Goal: Task Accomplishment & Management: Use online tool/utility

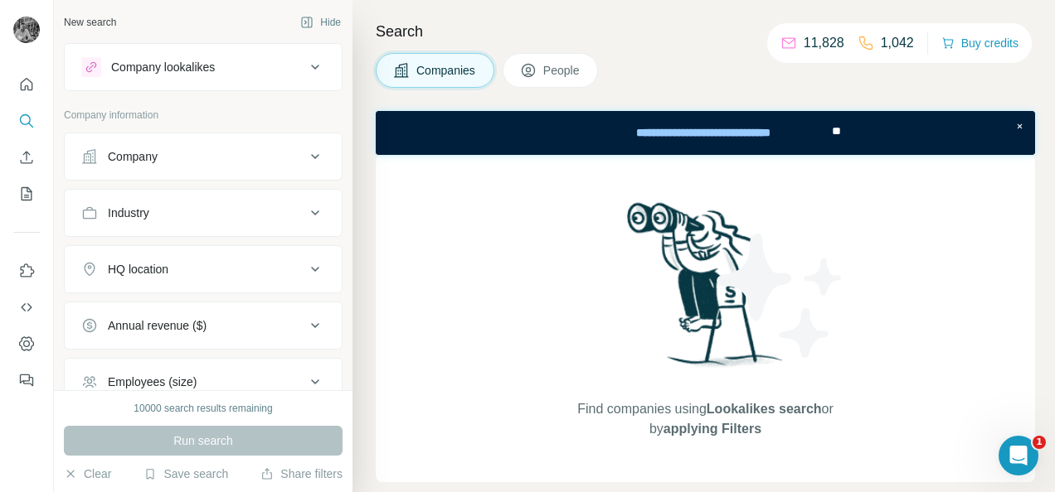
click at [645, 55] on div "Companies People" at bounding box center [705, 70] width 659 height 35
click at [295, 52] on button "Company lookalikes" at bounding box center [203, 67] width 277 height 40
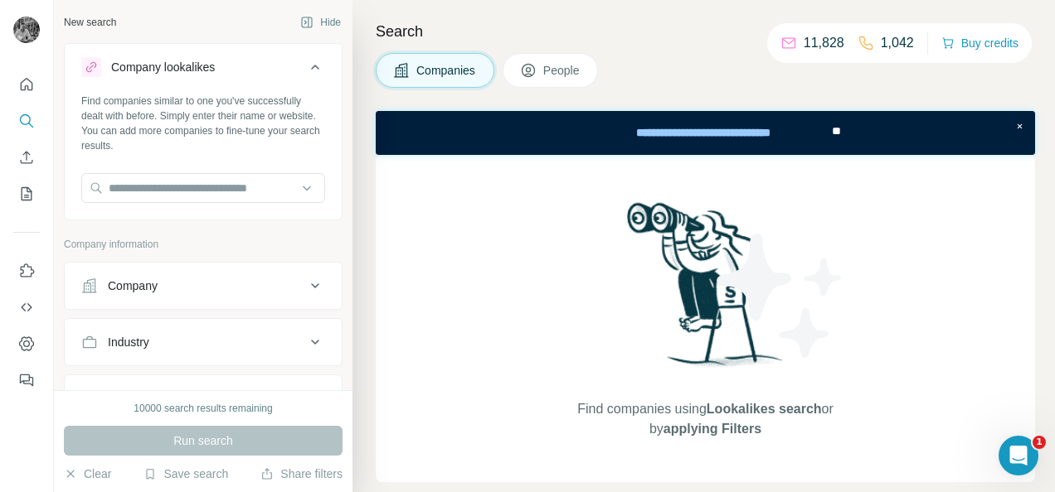
click at [312, 55] on button "Company lookalikes" at bounding box center [203, 70] width 277 height 46
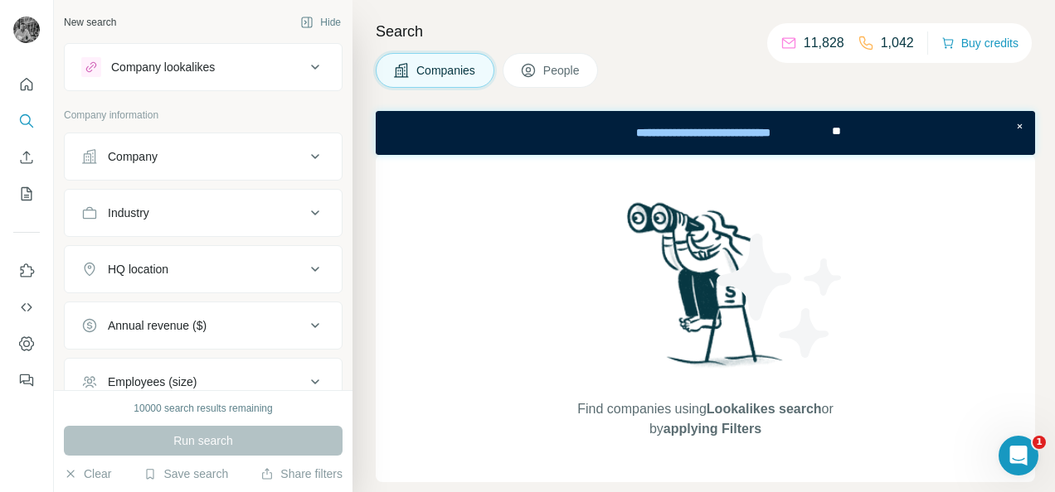
click at [305, 156] on icon at bounding box center [315, 157] width 20 height 20
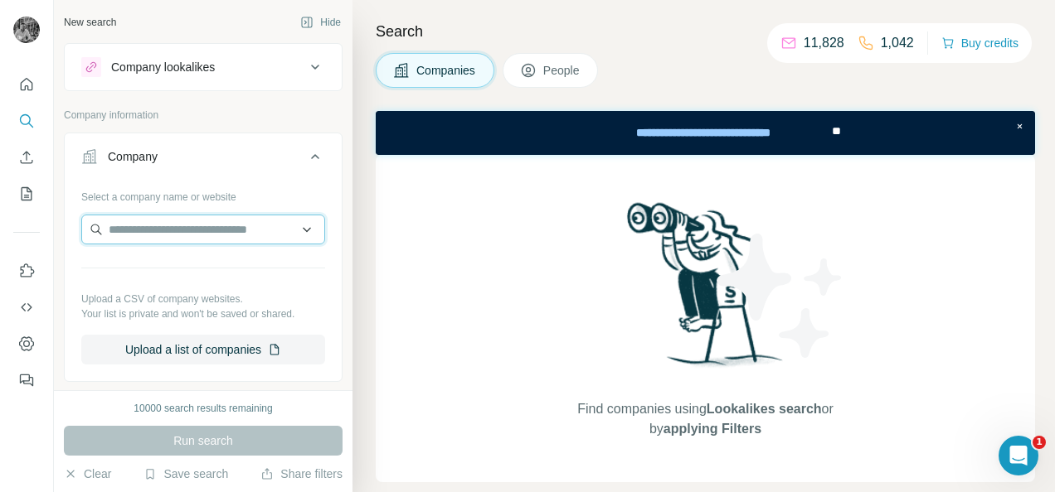
click at [192, 218] on input "text" at bounding box center [203, 230] width 244 height 30
type input "*"
type input "**********"
click at [217, 232] on input "**********" at bounding box center [203, 230] width 244 height 30
drag, startPoint x: 222, startPoint y: 232, endPoint x: 81, endPoint y: 235, distance: 141.0
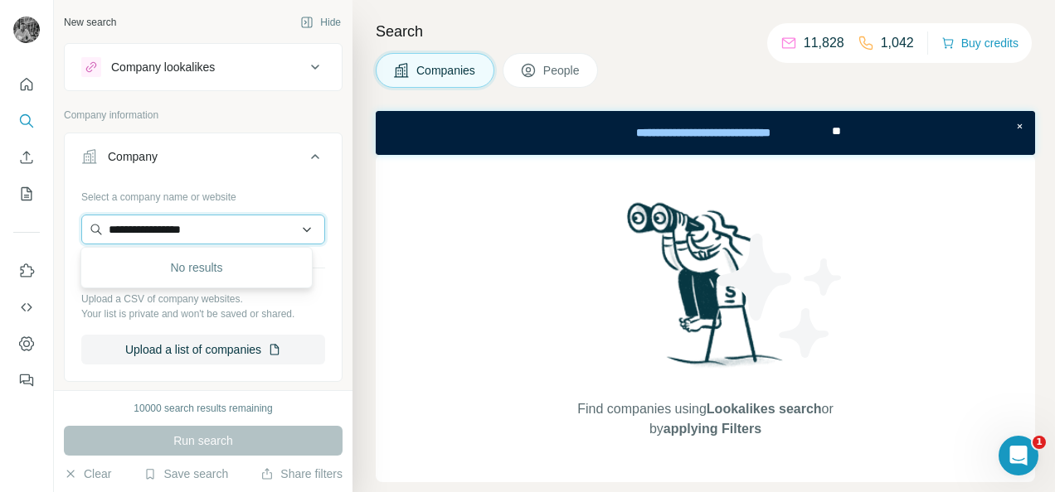
click at [81, 235] on input "**********" at bounding box center [203, 230] width 244 height 30
click at [292, 230] on input "**********" at bounding box center [203, 230] width 244 height 30
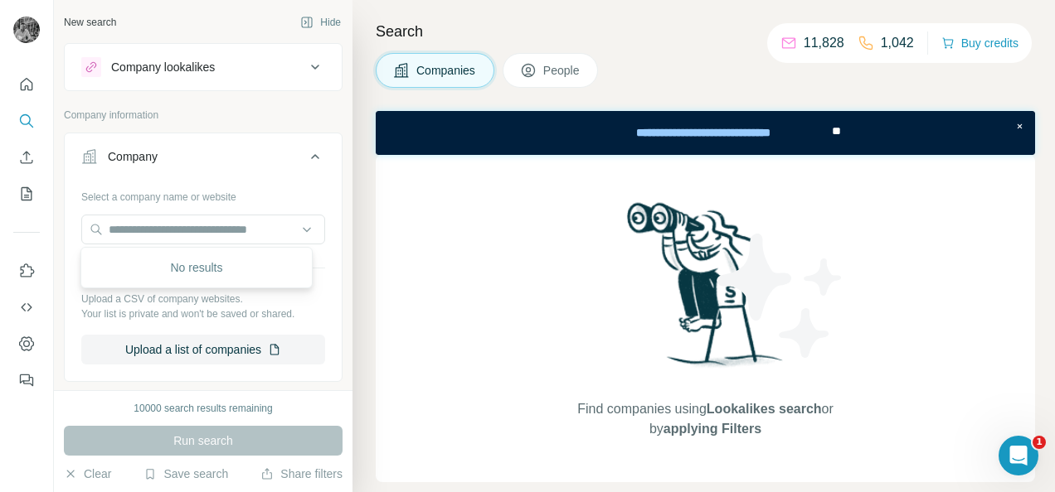
click at [308, 202] on div "Select a company name or website" at bounding box center [203, 194] width 244 height 22
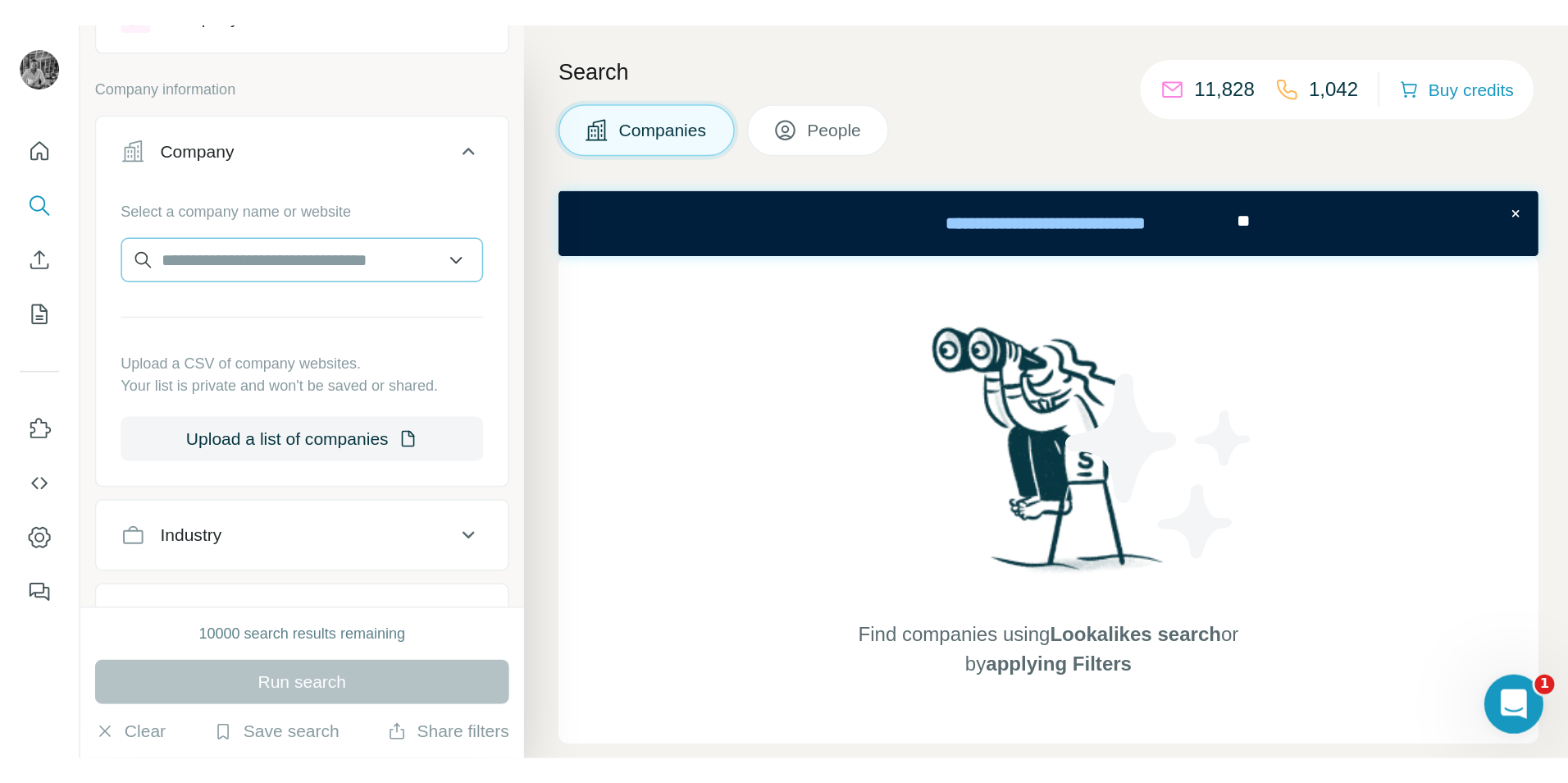
scroll to position [74, 0]
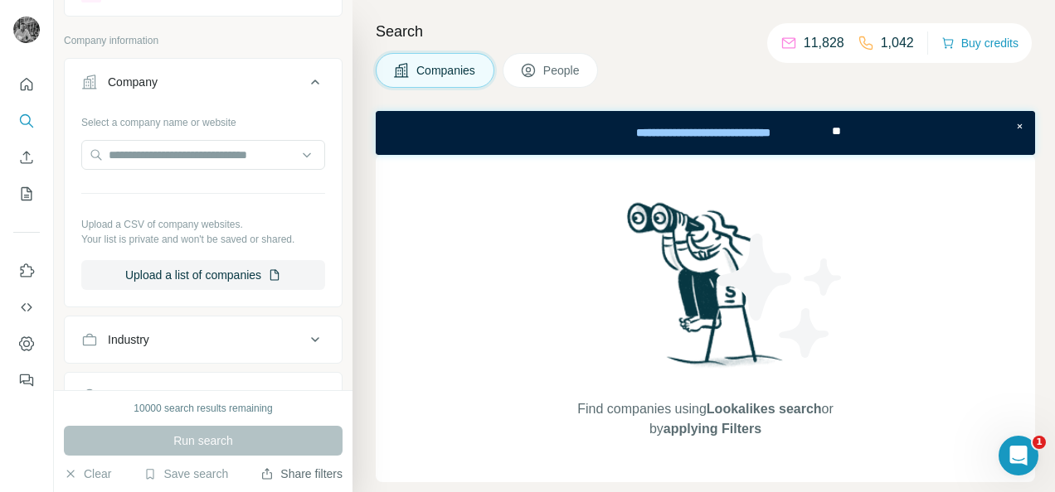
click at [267, 481] on button "Share filters" at bounding box center [301, 474] width 82 height 17
click at [219, 166] on input "text" at bounding box center [203, 155] width 244 height 30
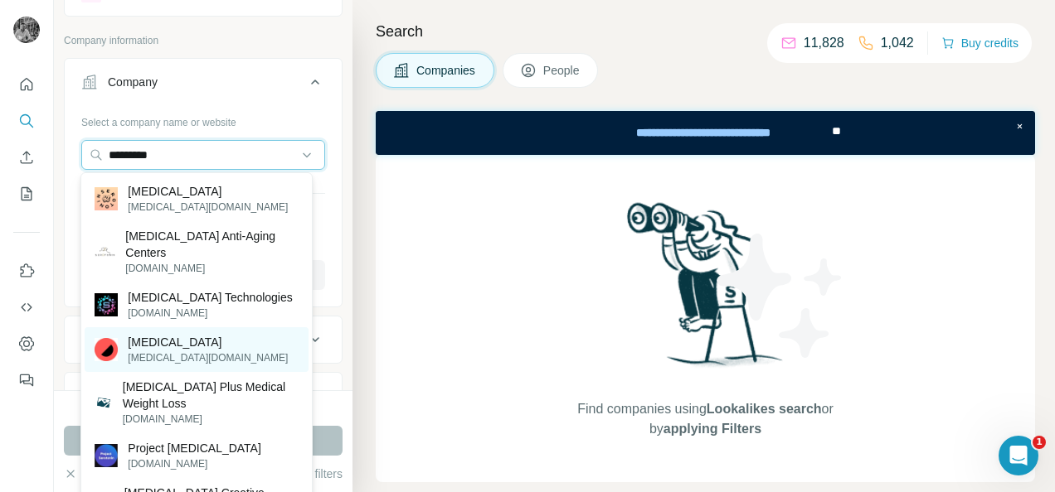
type input "*********"
click at [192, 337] on p "Serotonin" at bounding box center [208, 342] width 160 height 17
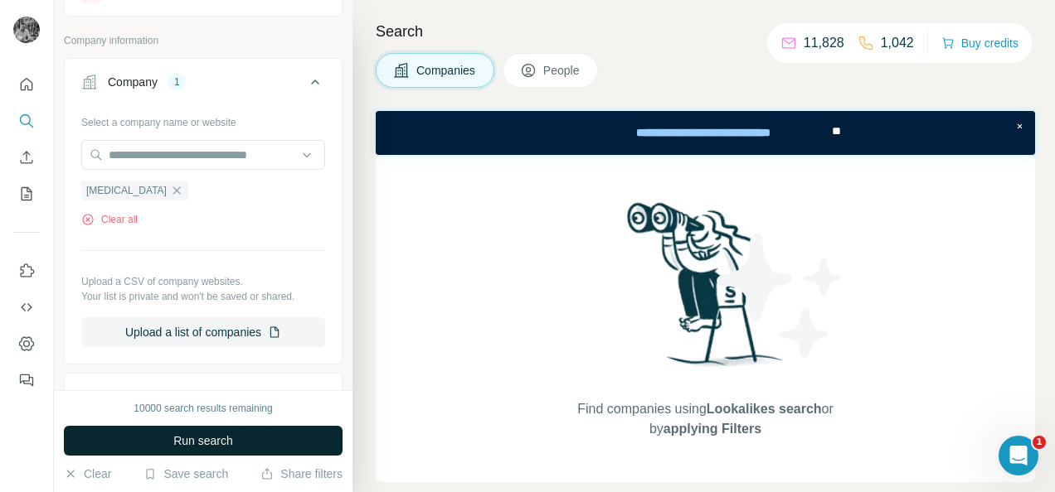
click at [216, 439] on span "Run search" at bounding box center [203, 441] width 60 height 17
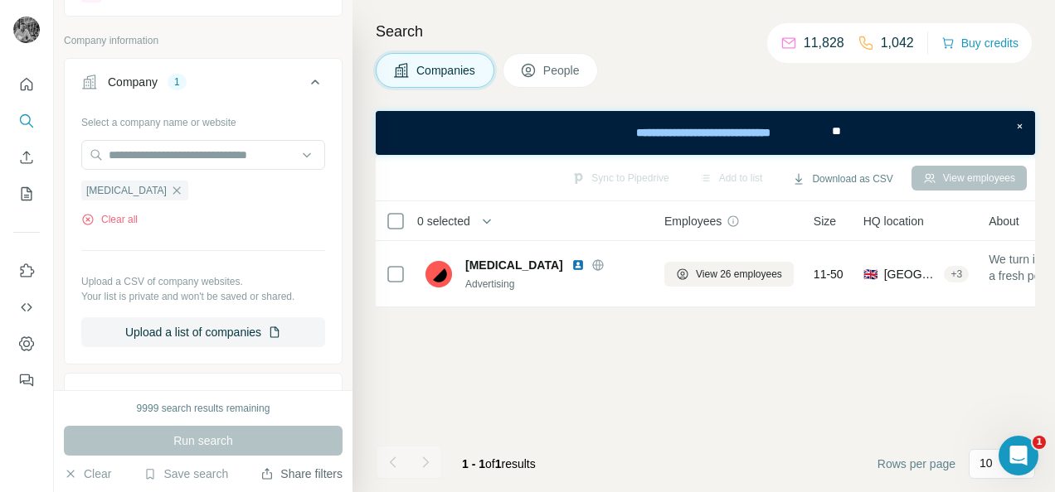
click at [287, 473] on button "Share filters" at bounding box center [301, 474] width 82 height 17
click at [40, 343] on div at bounding box center [26, 228] width 53 height 336
click at [34, 343] on icon "Dashboard" at bounding box center [26, 344] width 17 height 17
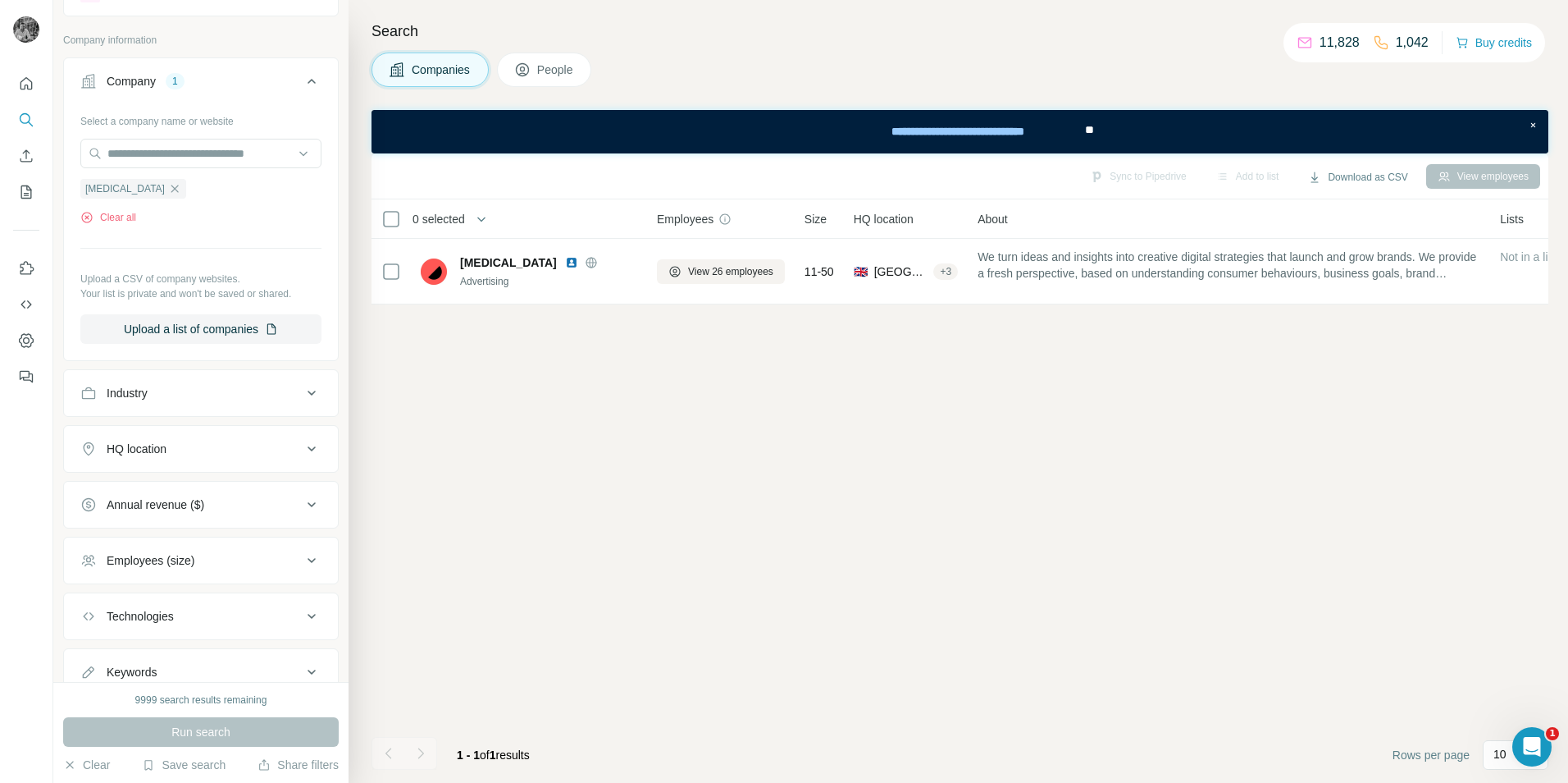
scroll to position [74, 0]
click at [36, 86] on button "Quick start" at bounding box center [26, 84] width 27 height 30
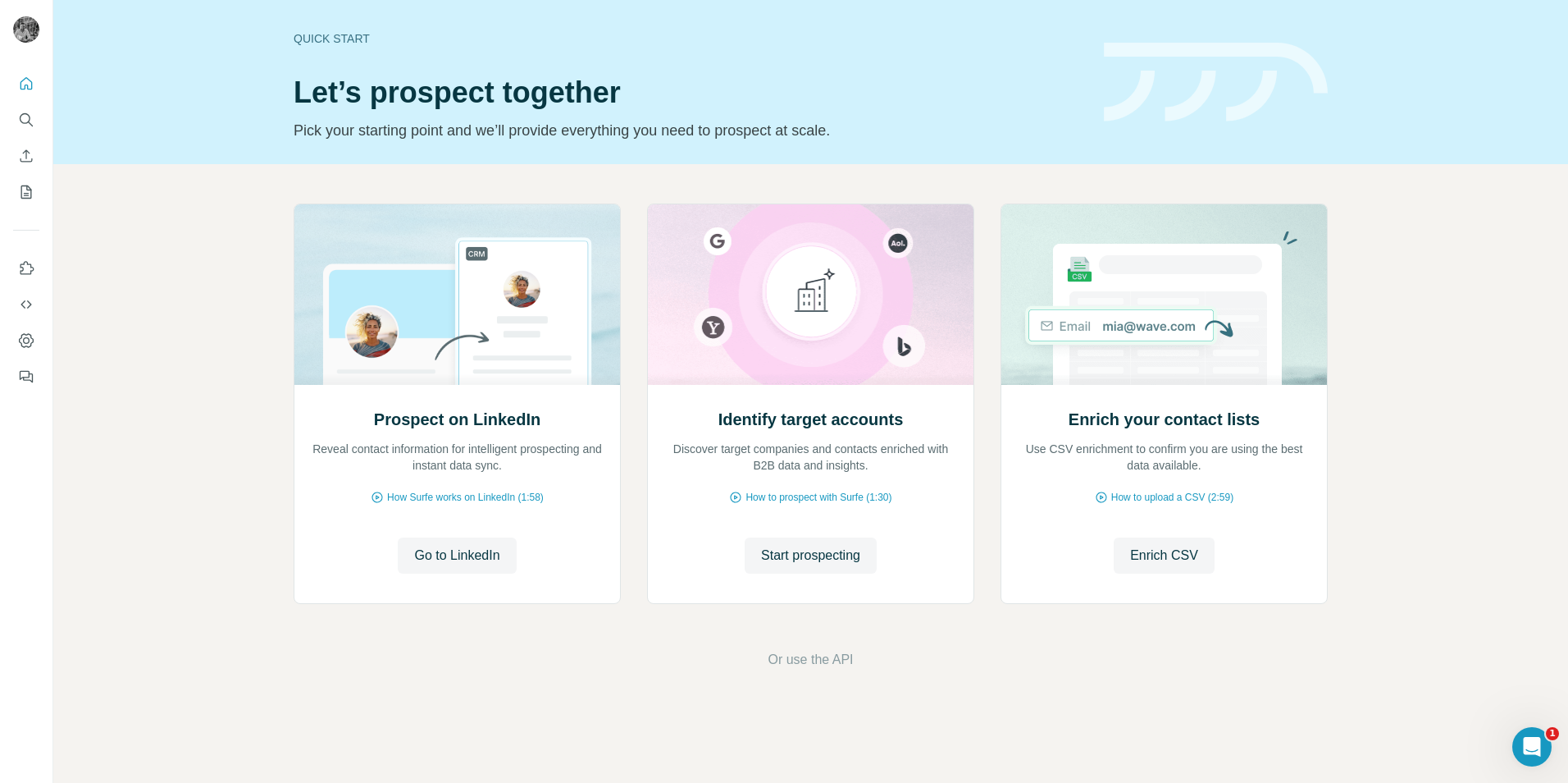
drag, startPoint x: 1010, startPoint y: 825, endPoint x: 1200, endPoint y: 825, distance: 190.0
click at [1043, 487] on html "Quick start Let’s prospect together Pick your starting point and we’ll provide …" at bounding box center [784, 391] width 1568 height 783
click at [569, 487] on div "Prospect on LinkedIn Reveal contact information for intelligent prospecting and…" at bounding box center [810, 437] width 1515 height 545
drag, startPoint x: 1517, startPoint y: 752, endPoint x: 1515, endPoint y: 737, distance: 15.1
click at [1043, 487] on div "Open Intercom Messenger" at bounding box center [1529, 744] width 54 height 54
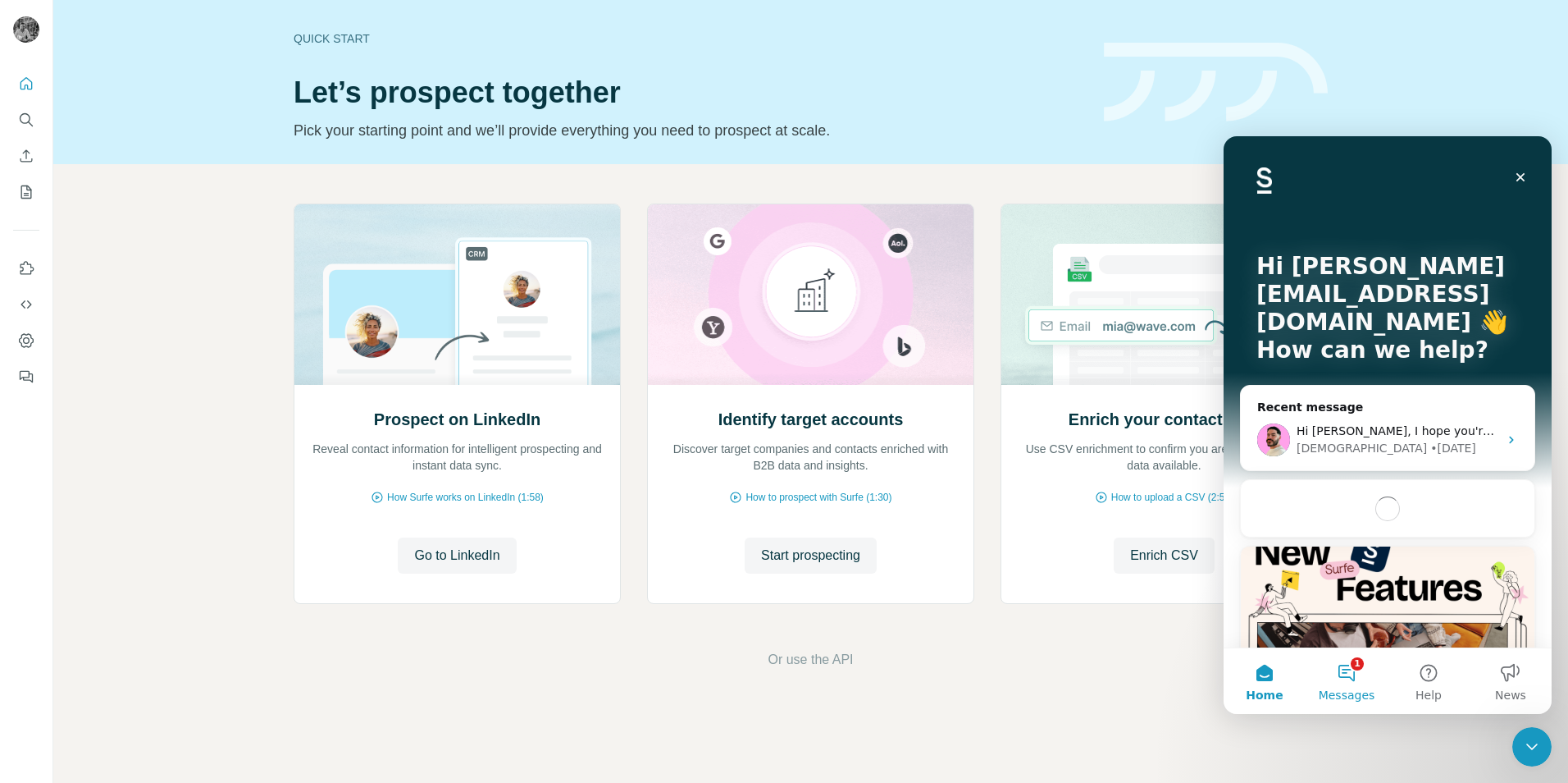
click at [1043, 487] on button "1 Messages" at bounding box center [1346, 681] width 82 height 65
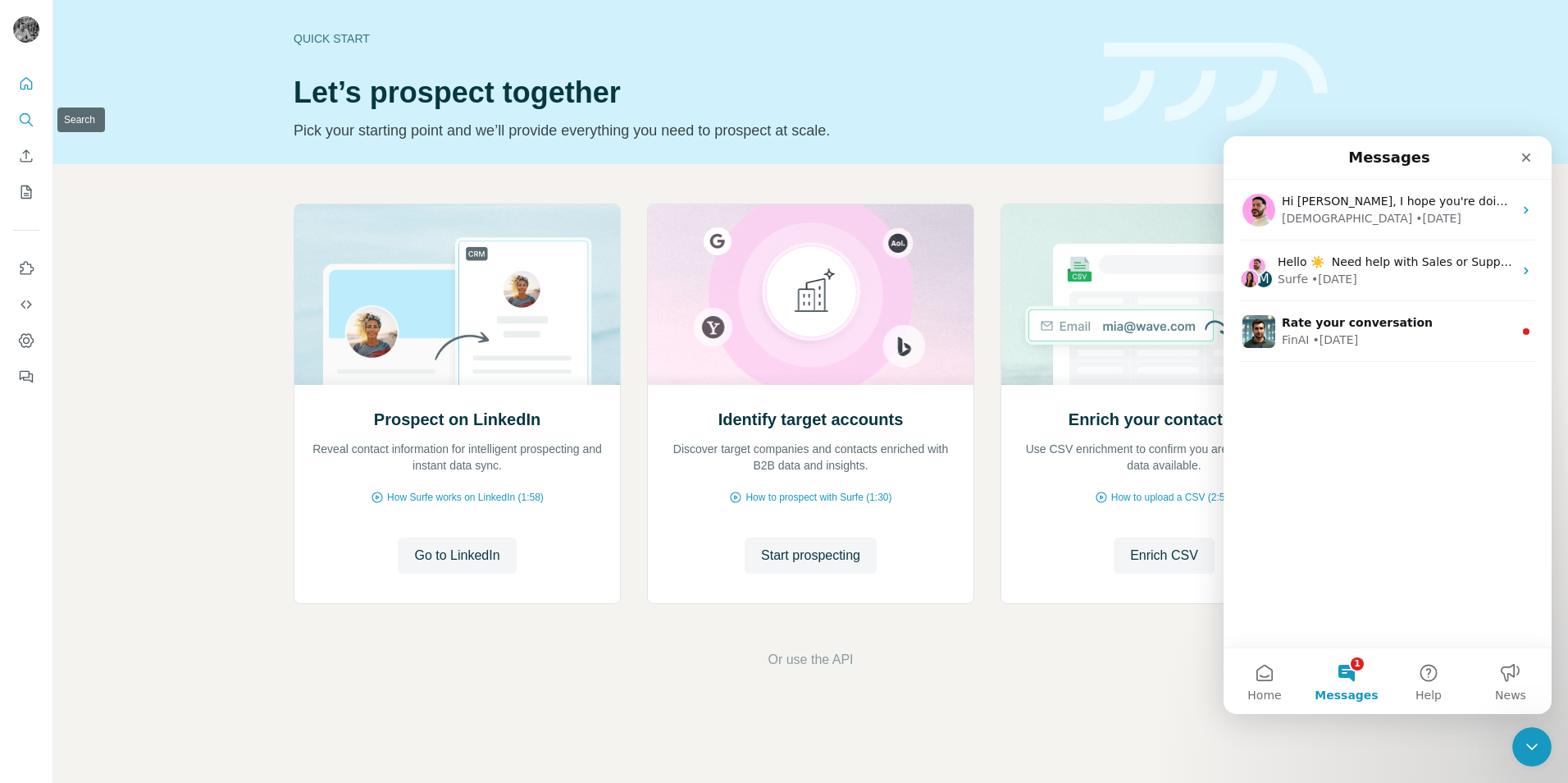
click at [26, 123] on icon "Search" at bounding box center [26, 120] width 17 height 17
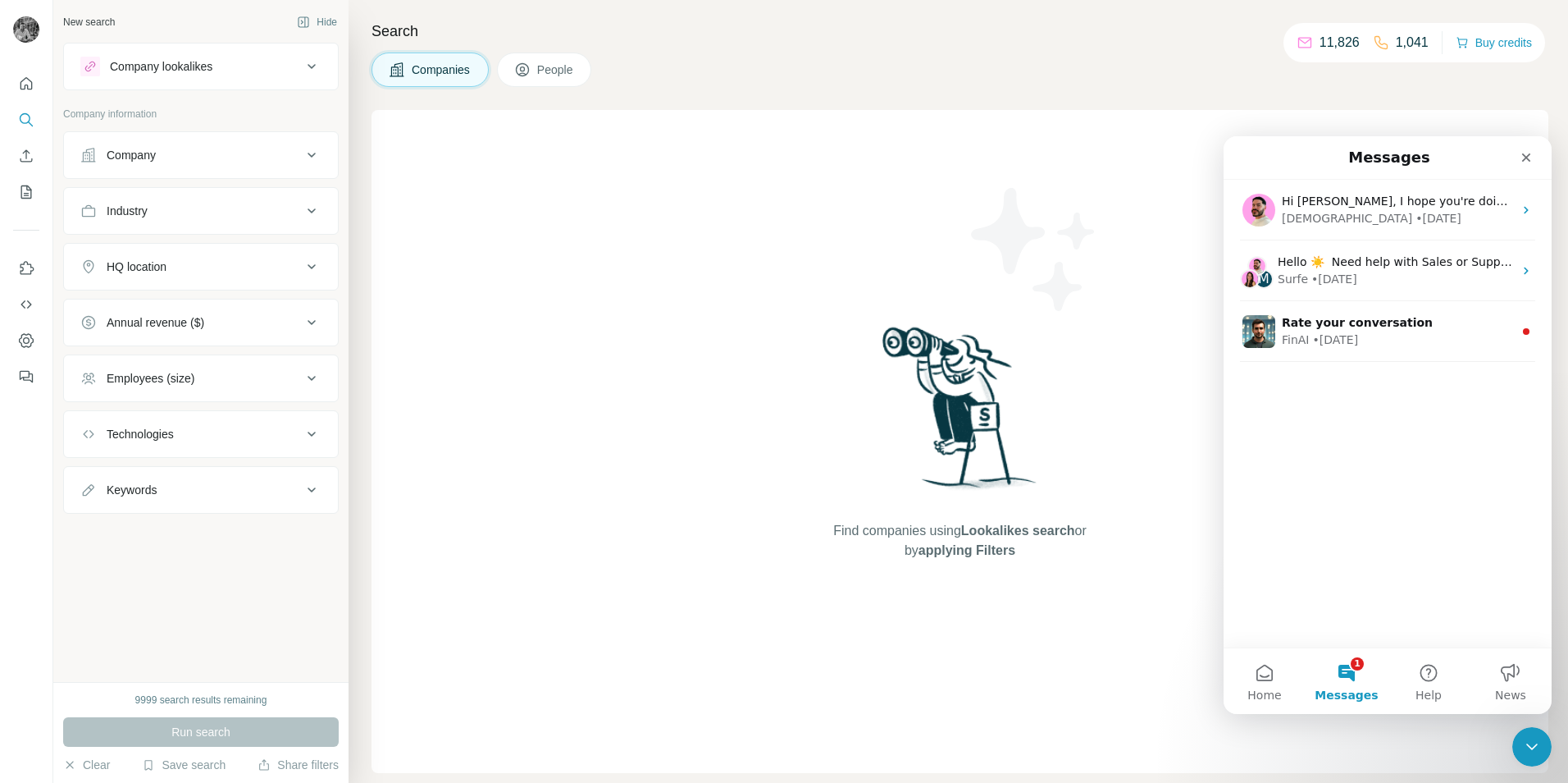
click at [329, 156] on button "Company" at bounding box center [201, 155] width 274 height 40
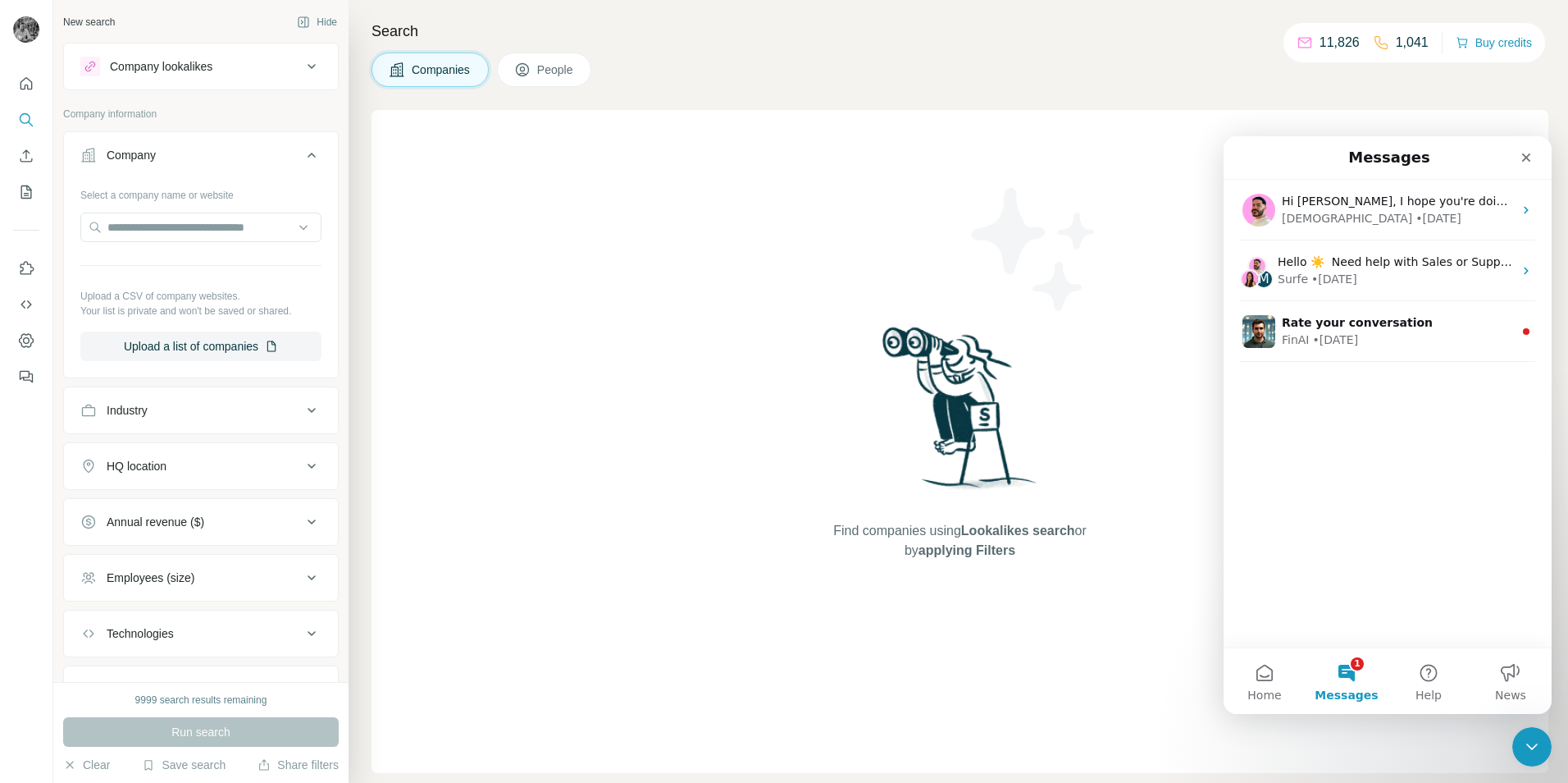
click at [312, 159] on button "Company" at bounding box center [201, 158] width 274 height 46
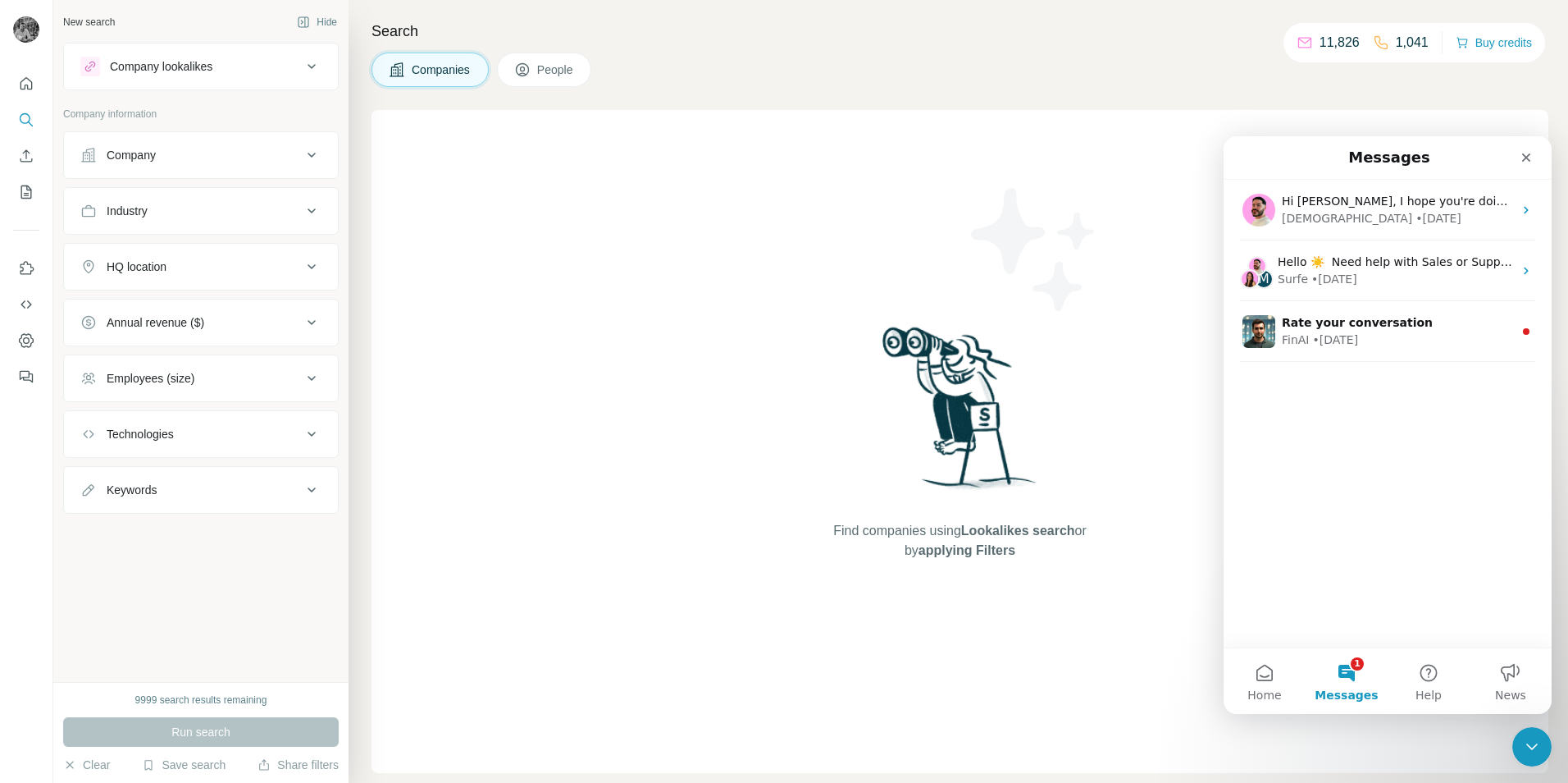
click at [313, 221] on button "Industry" at bounding box center [201, 211] width 274 height 40
click at [313, 221] on button "Industry" at bounding box center [201, 214] width 274 height 46
click at [315, 266] on icon at bounding box center [312, 266] width 8 height 5
click at [322, 318] on button "Annual revenue ($)" at bounding box center [201, 323] width 274 height 40
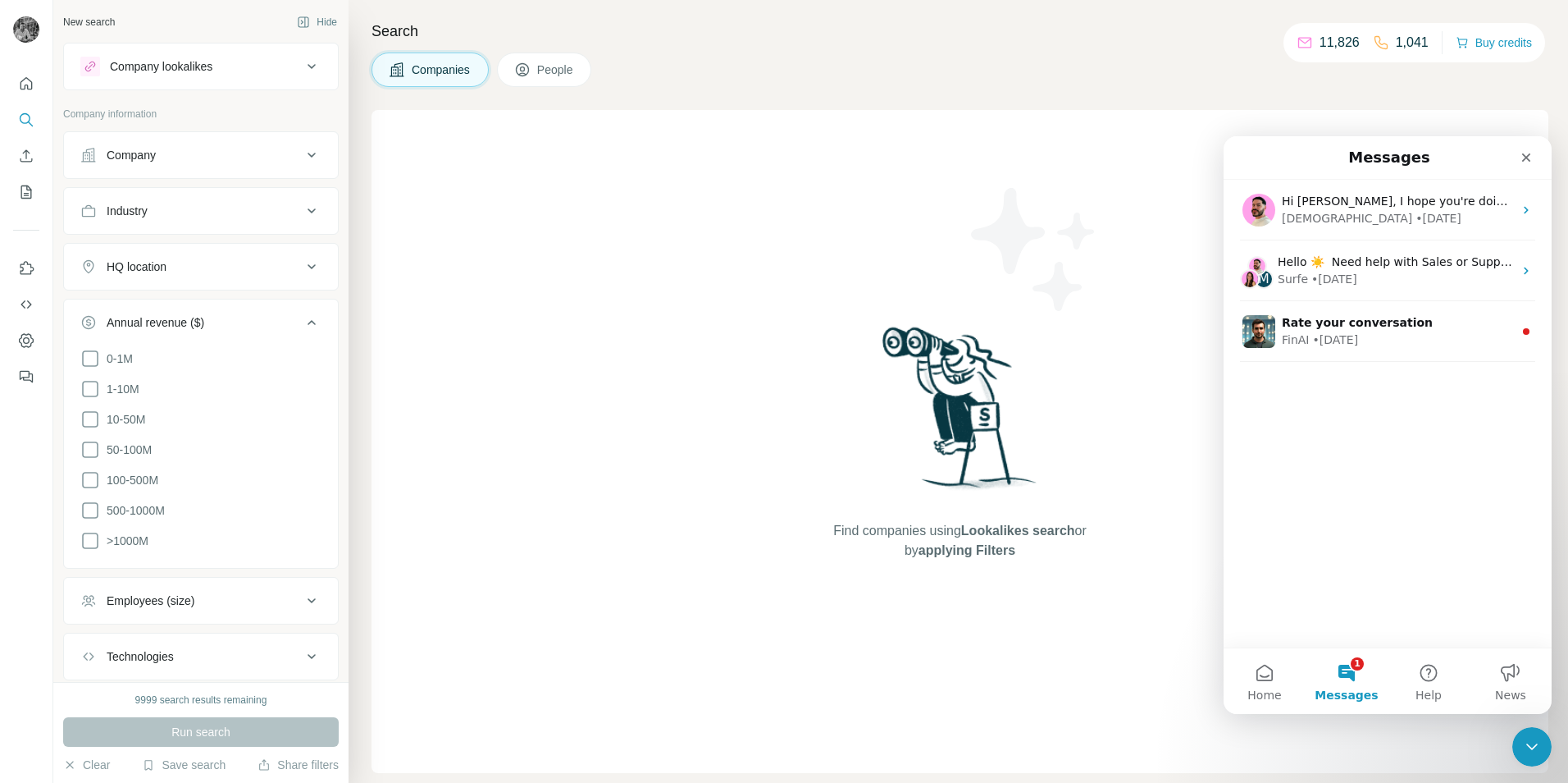
click at [320, 318] on button "Annual revenue ($)" at bounding box center [201, 326] width 274 height 46
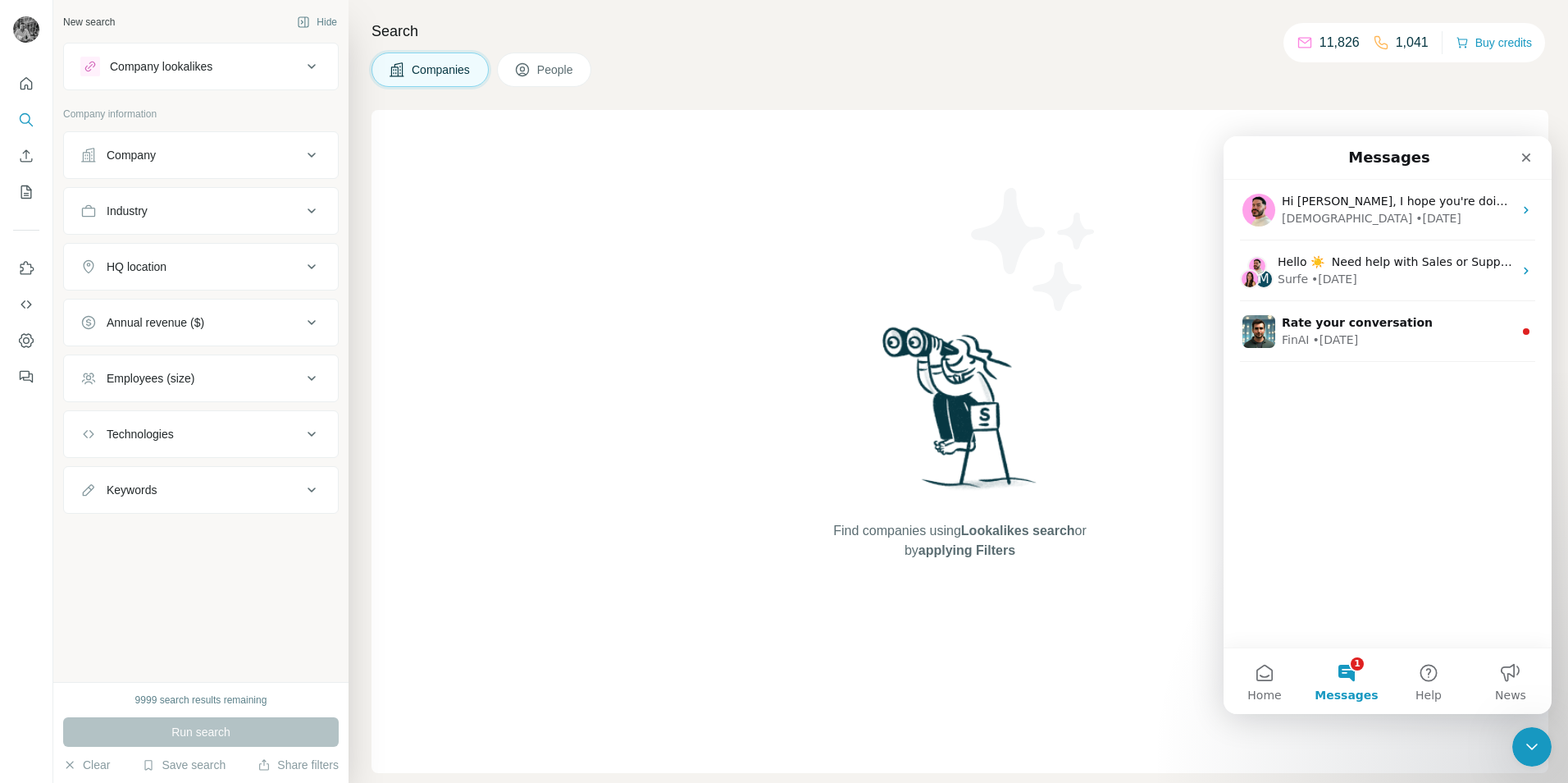
click at [316, 378] on icon at bounding box center [312, 378] width 20 height 20
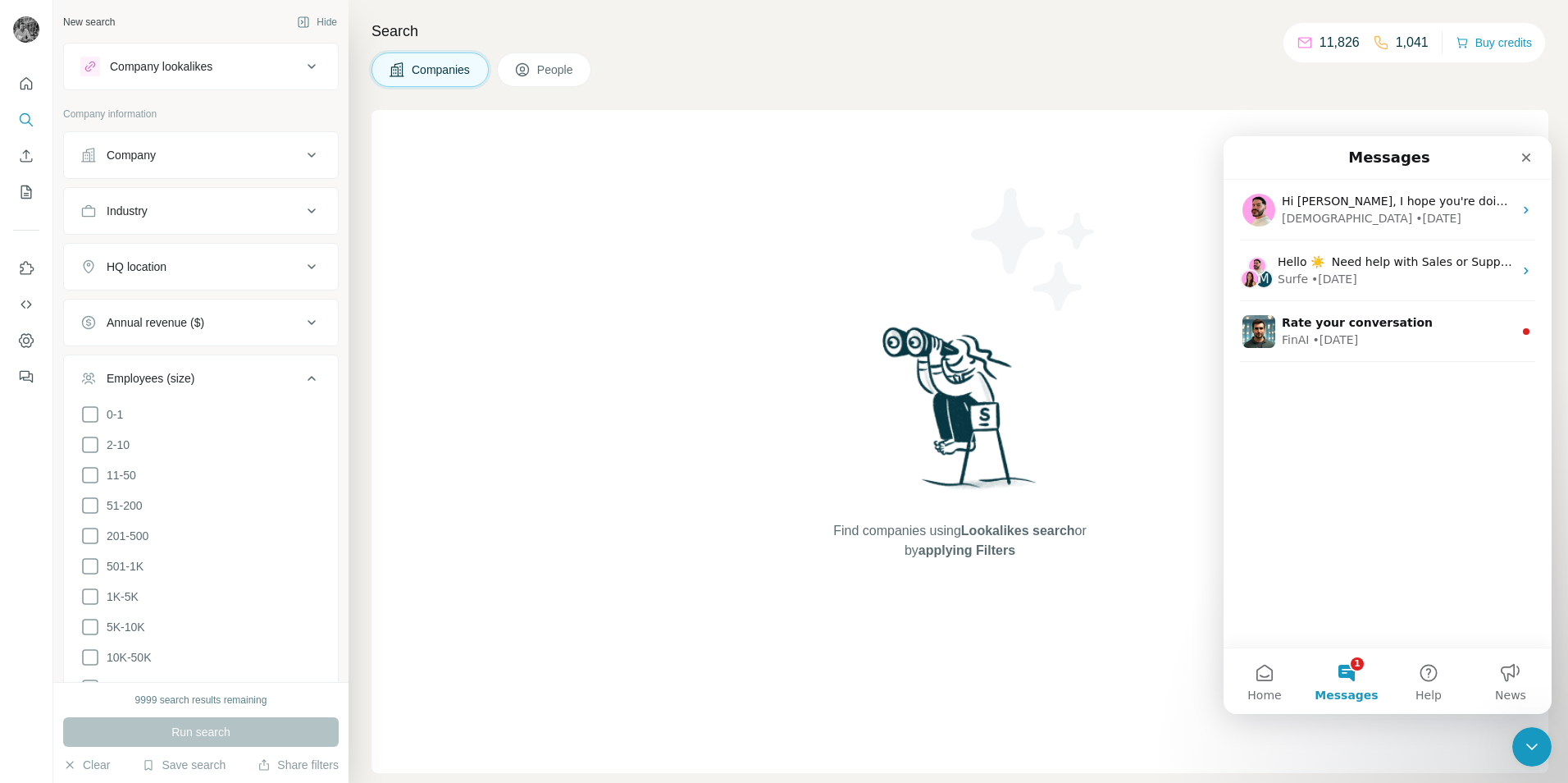
click at [310, 381] on button "Employees (size)" at bounding box center [201, 381] width 274 height 46
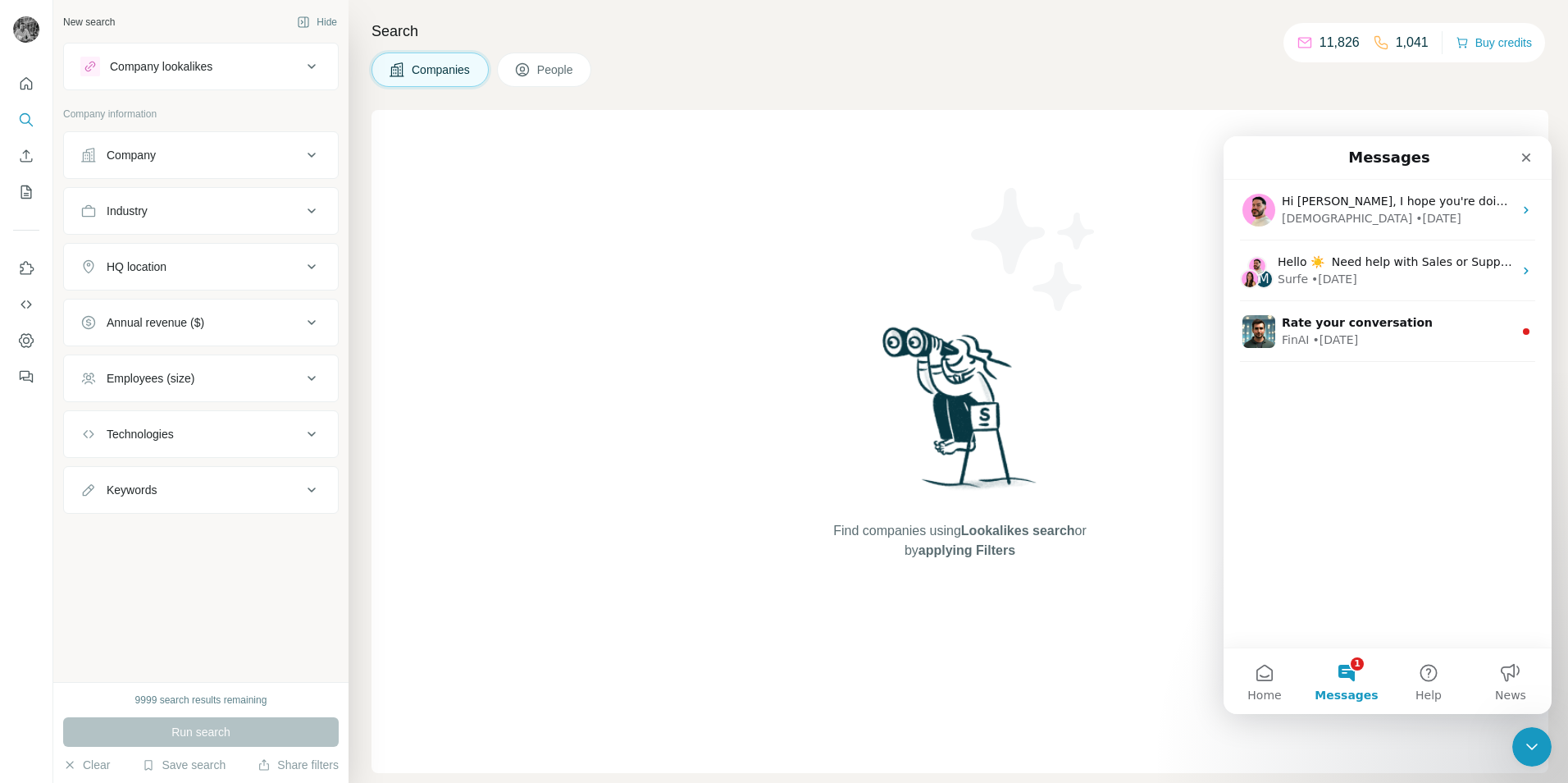
click at [305, 433] on icon at bounding box center [312, 435] width 20 height 20
drag, startPoint x: 308, startPoint y: 438, endPoint x: 310, endPoint y: 397, distance: 41.0
click at [307, 438] on icon at bounding box center [312, 435] width 20 height 20
click at [306, 368] on icon at bounding box center [312, 378] width 20 height 20
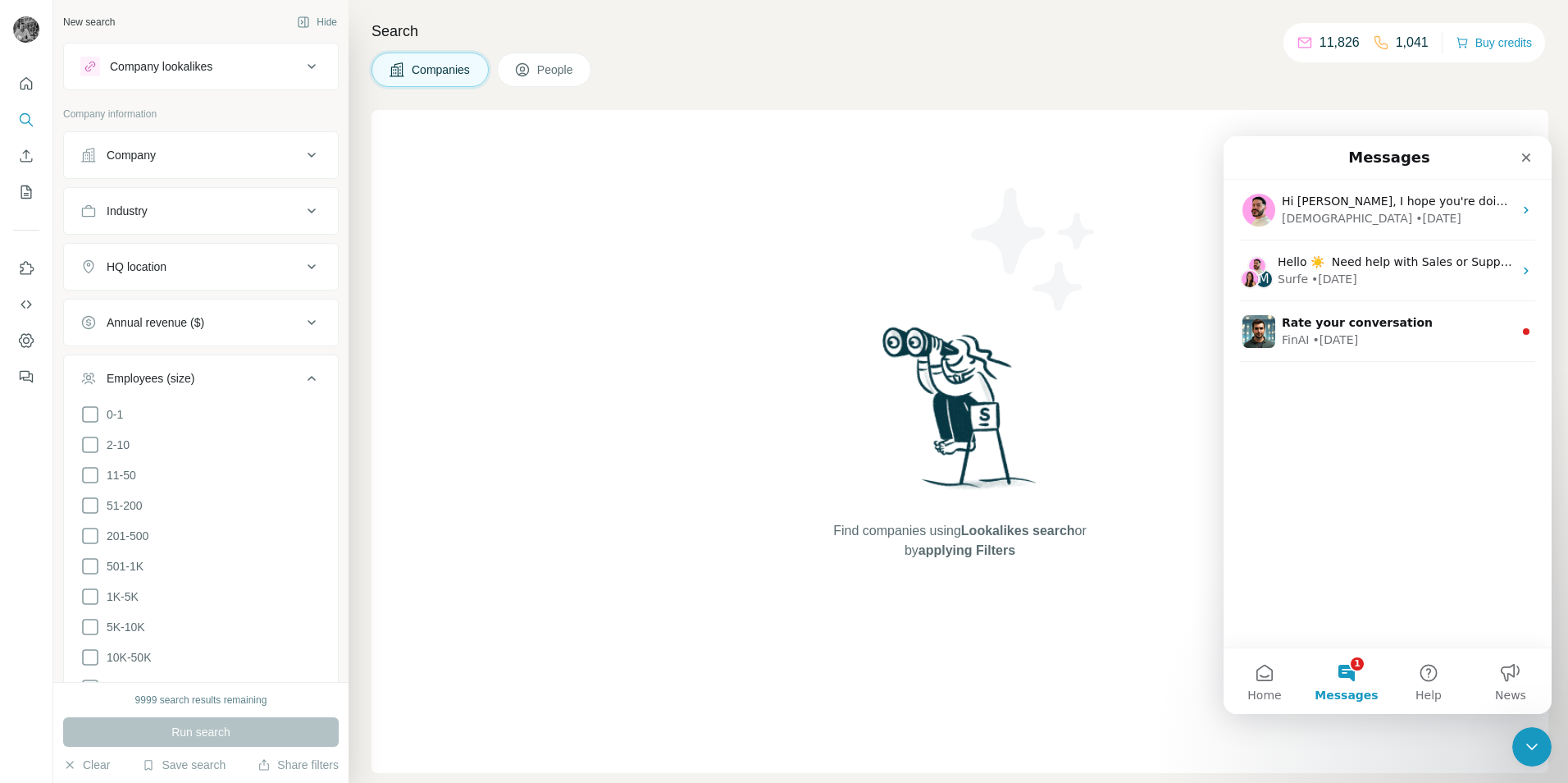
click at [302, 150] on icon at bounding box center [312, 155] width 20 height 20
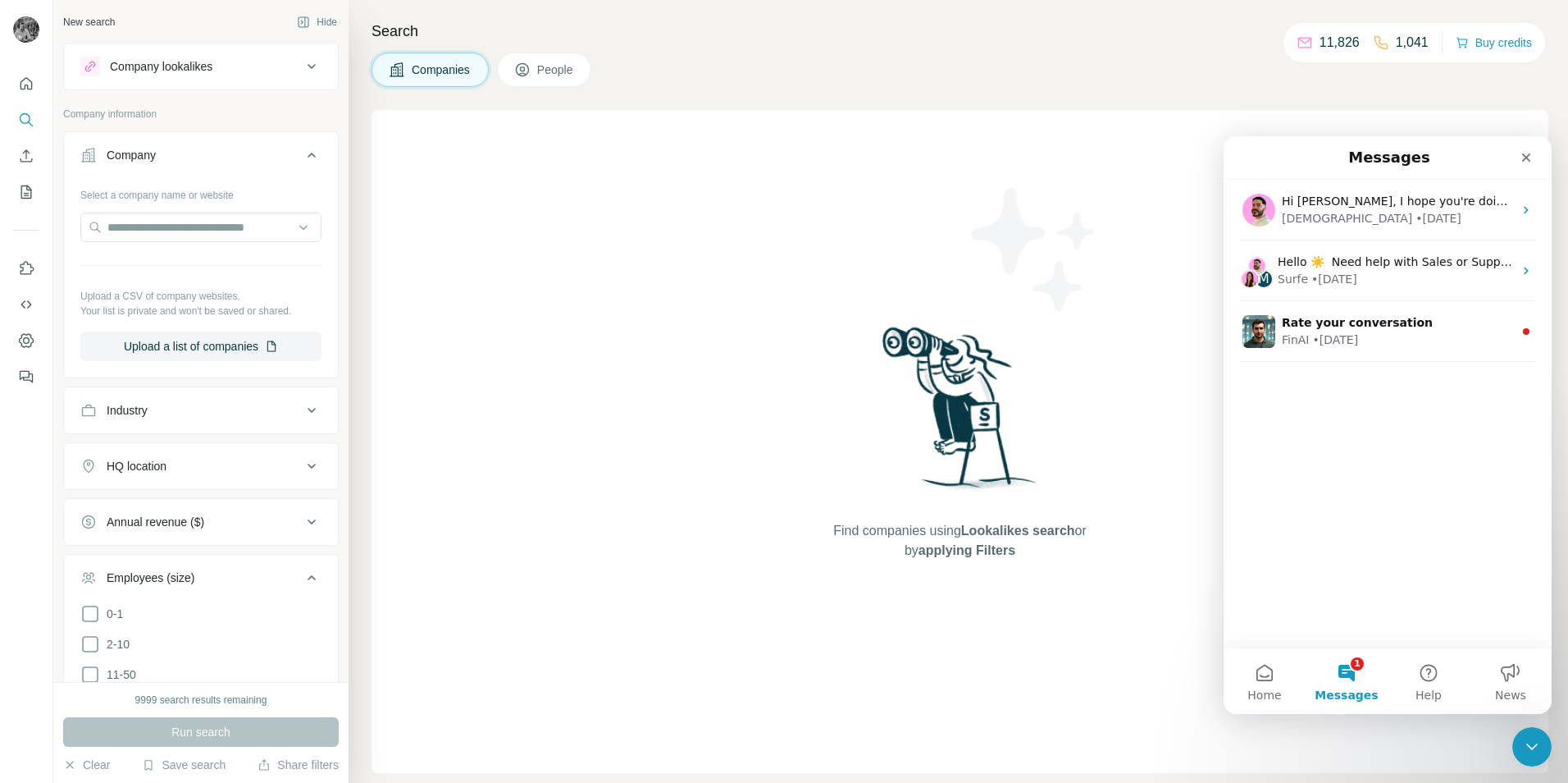
click at [302, 150] on icon at bounding box center [312, 155] width 20 height 20
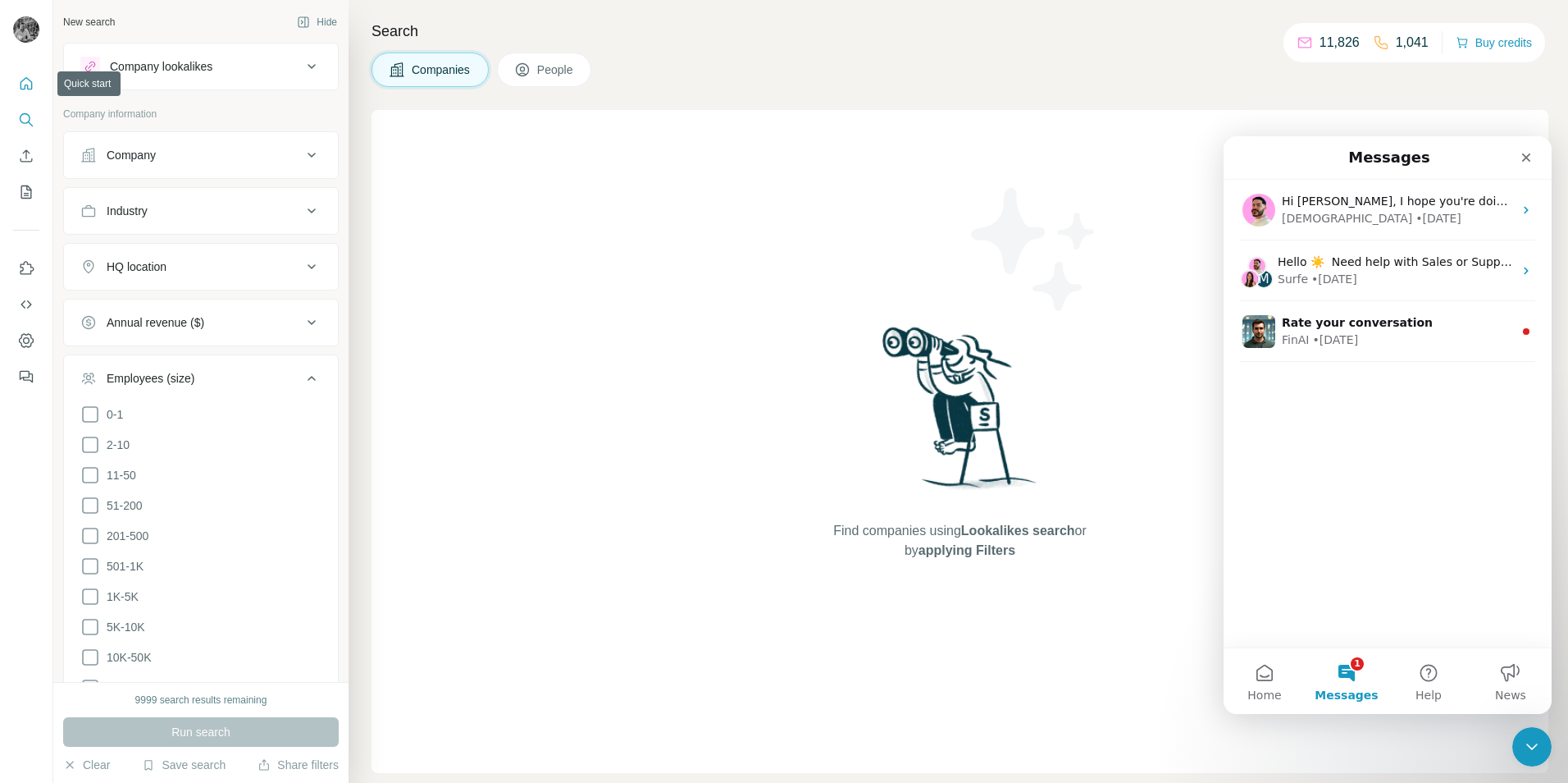
click at [23, 85] on icon "Quick start" at bounding box center [26, 83] width 17 height 17
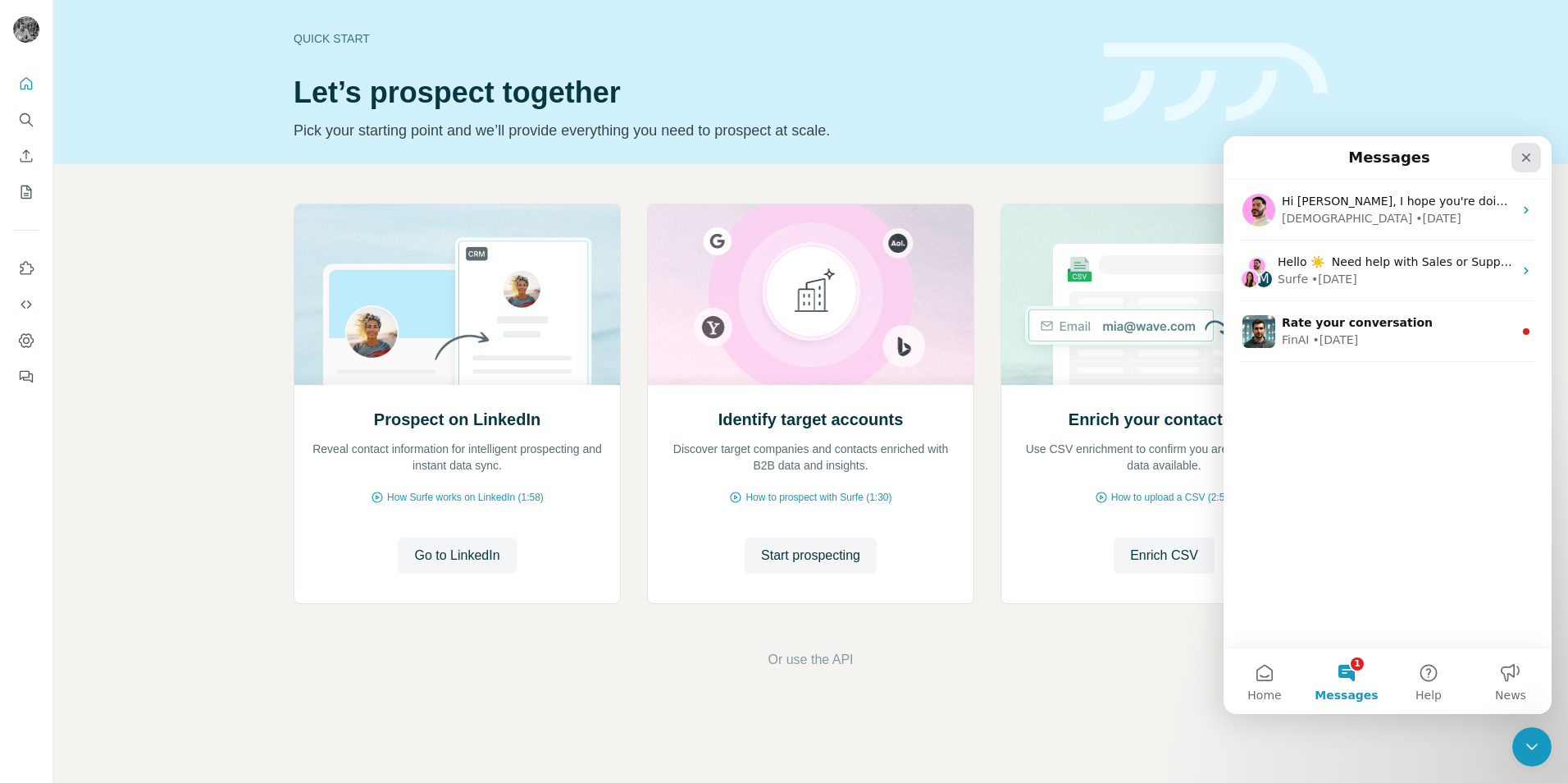
click at [1043, 154] on icon "Close" at bounding box center [1525, 157] width 13 height 13
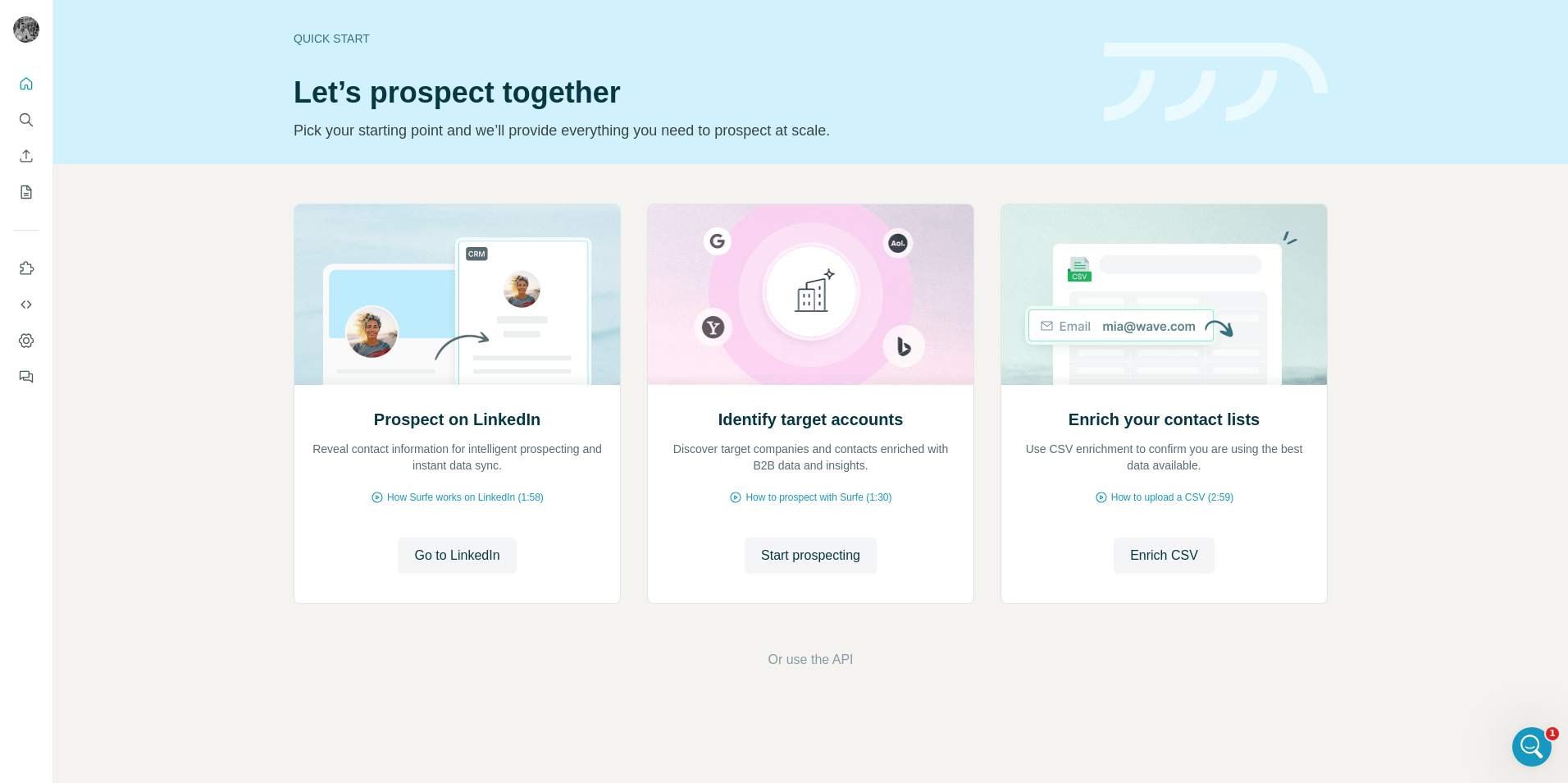
click at [0, 23] on html "Quick start Let’s prospect together Pick your starting point and we’ll provide …" at bounding box center [784, 391] width 1568 height 783
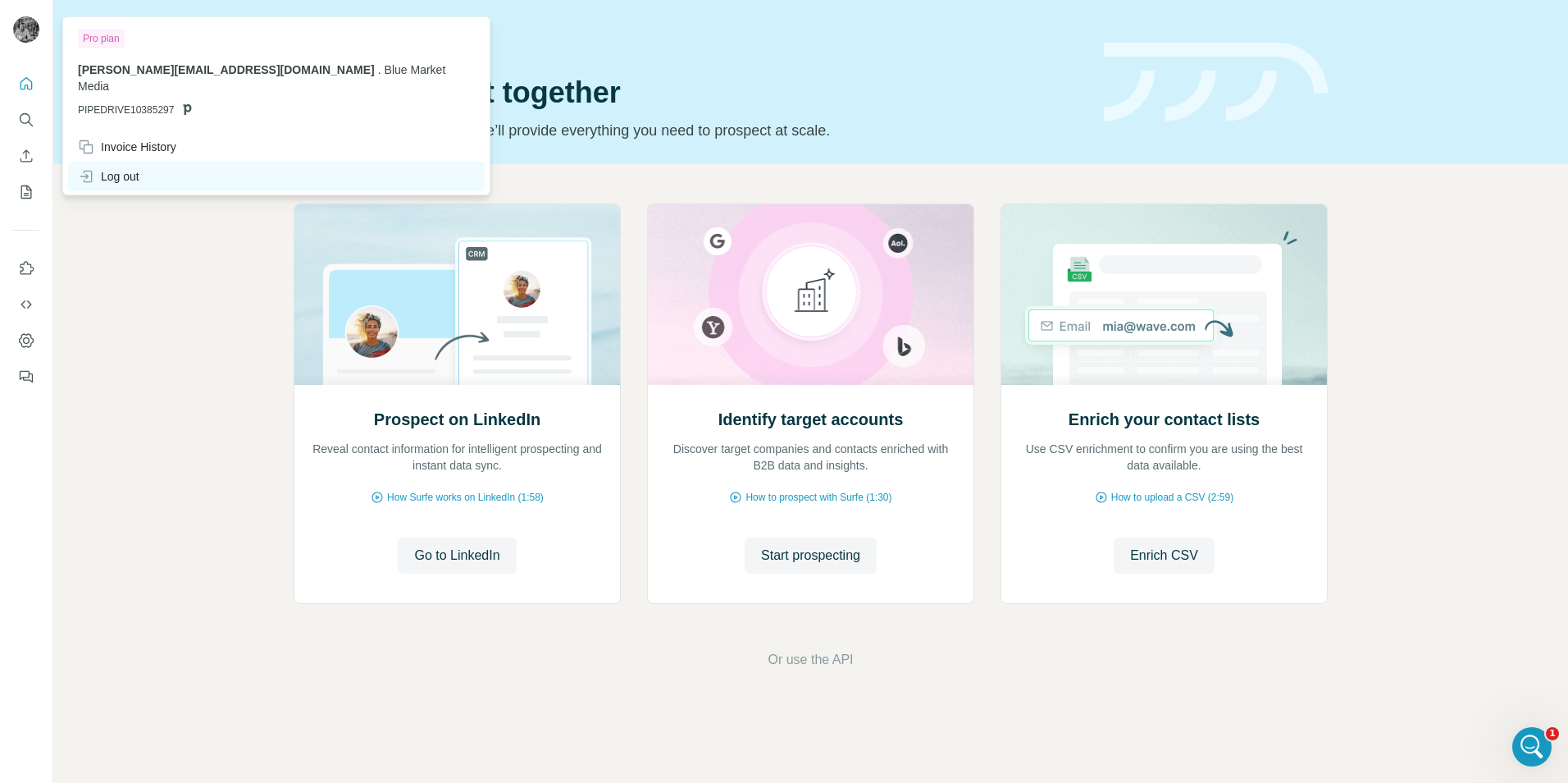
click at [98, 168] on div "Log out" at bounding box center [109, 176] width 61 height 17
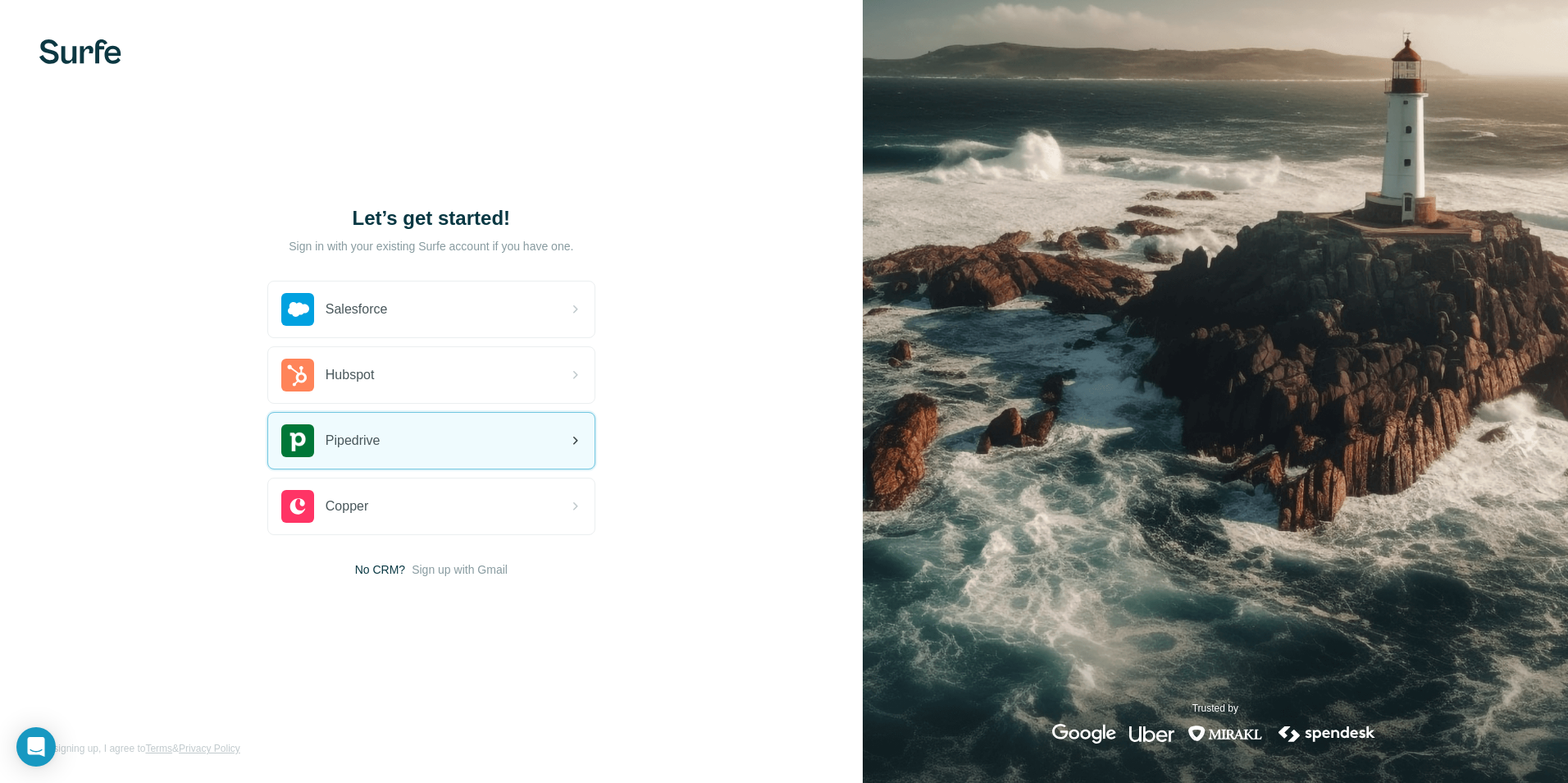
click at [351, 444] on span "Pipedrive" at bounding box center [353, 440] width 55 height 20
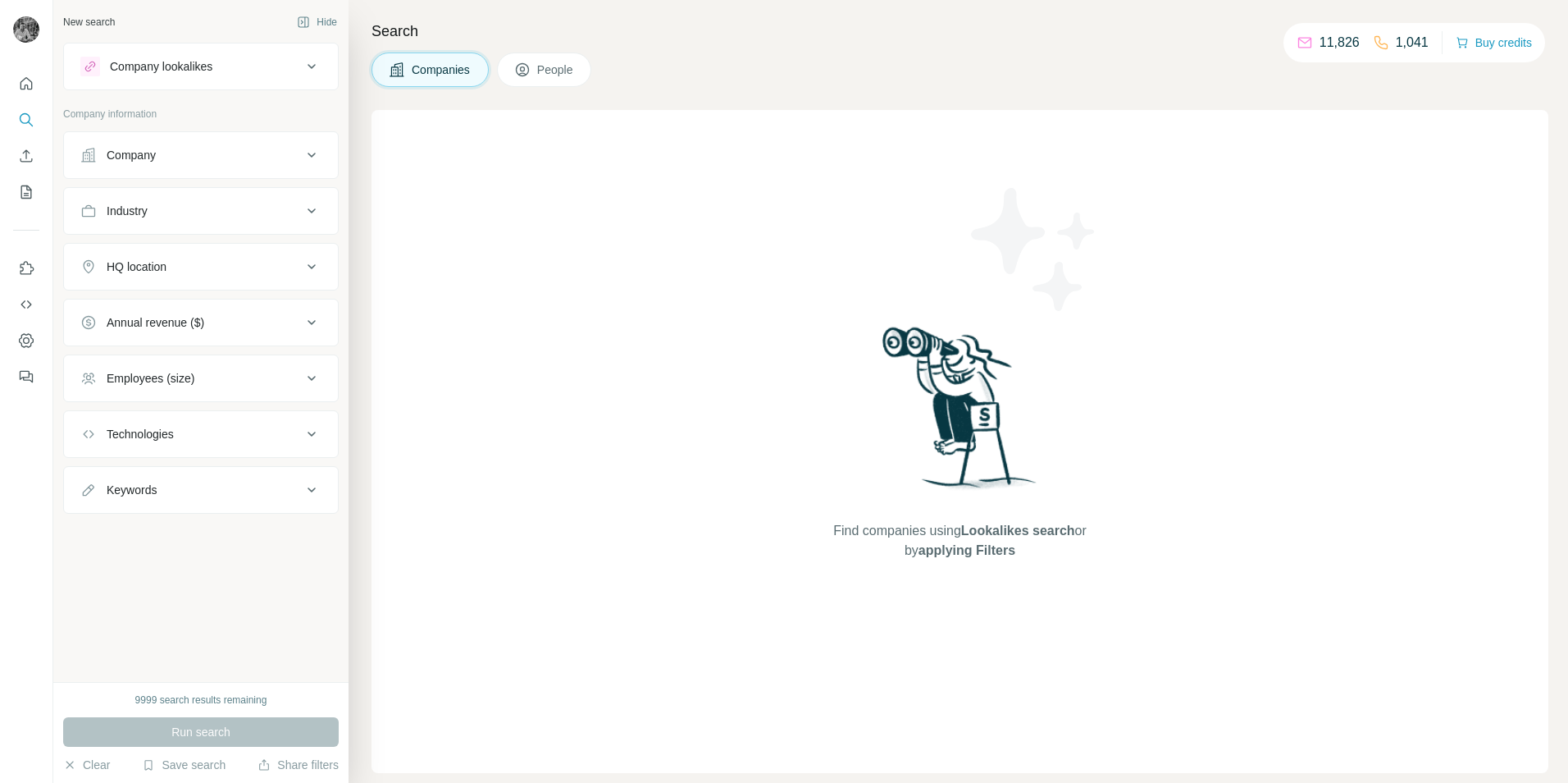
click at [872, 270] on div "Find companies using Lookalikes search or by applying Filters" at bounding box center [961, 441] width 295 height 663
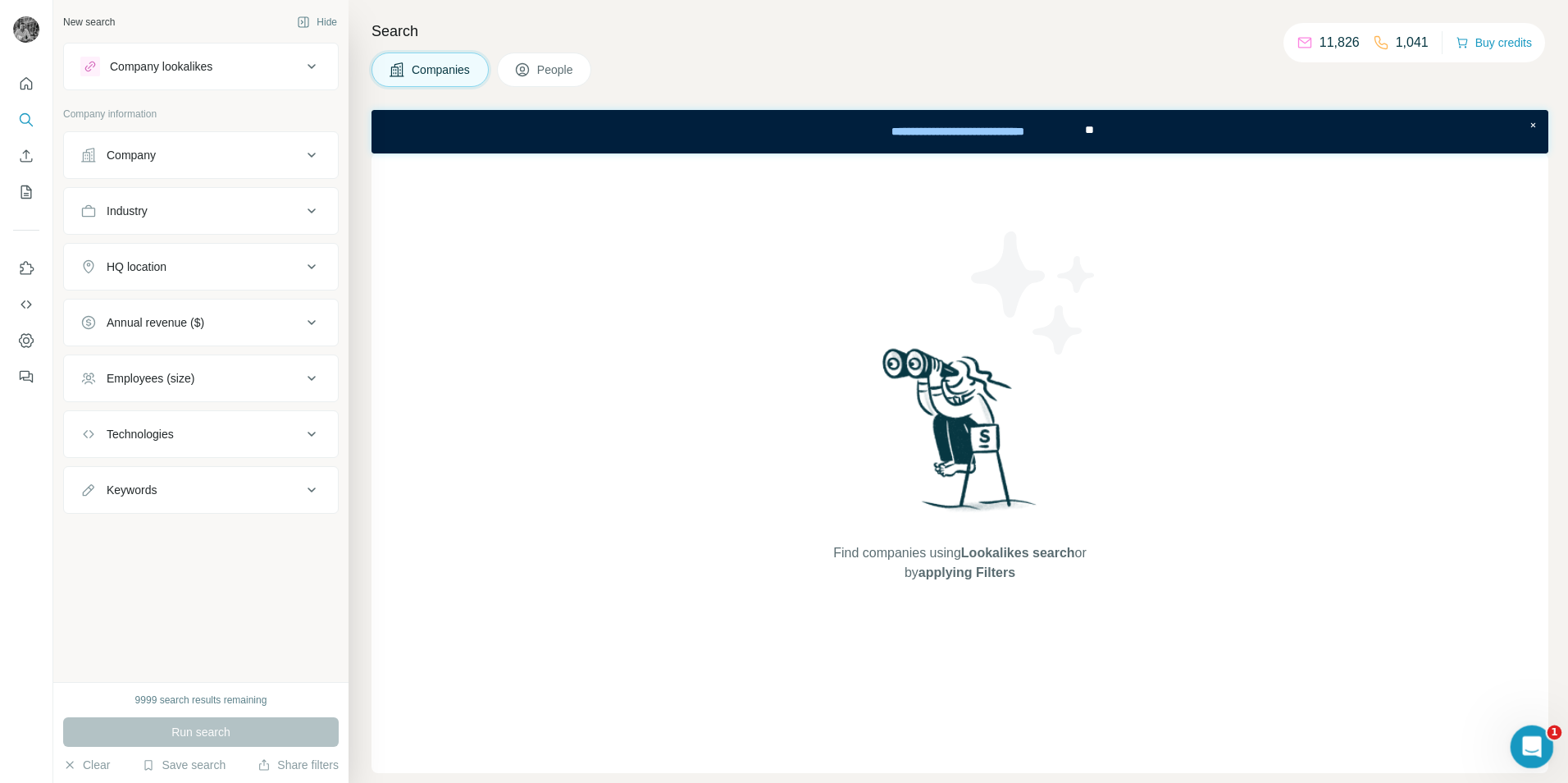
click at [1548, 735] on div "Open Intercom Messenger" at bounding box center [1529, 744] width 54 height 54
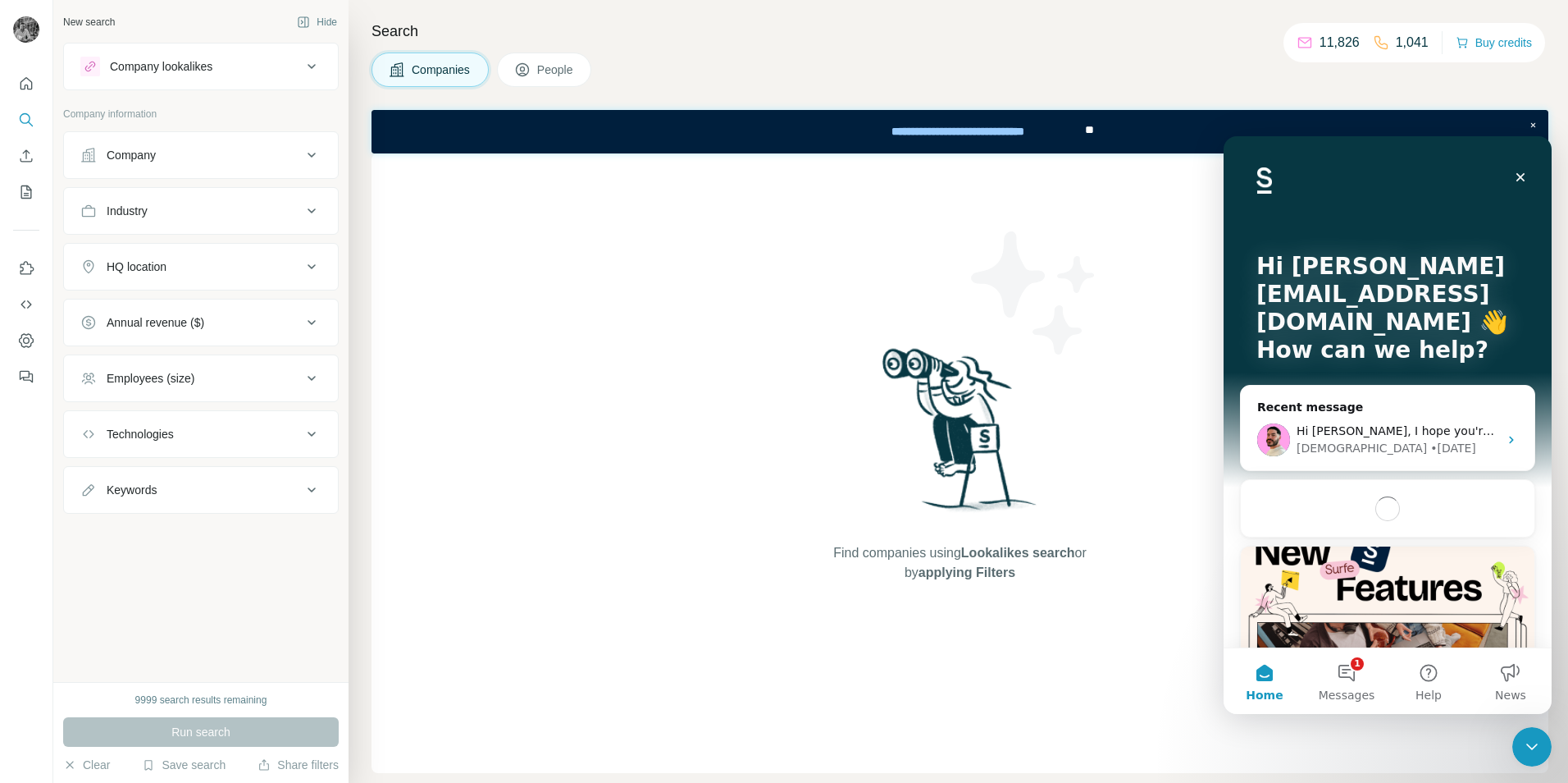
click at [1302, 666] on button "Home" at bounding box center [1264, 681] width 82 height 65
click at [1313, 669] on button "1 Messages" at bounding box center [1346, 681] width 82 height 65
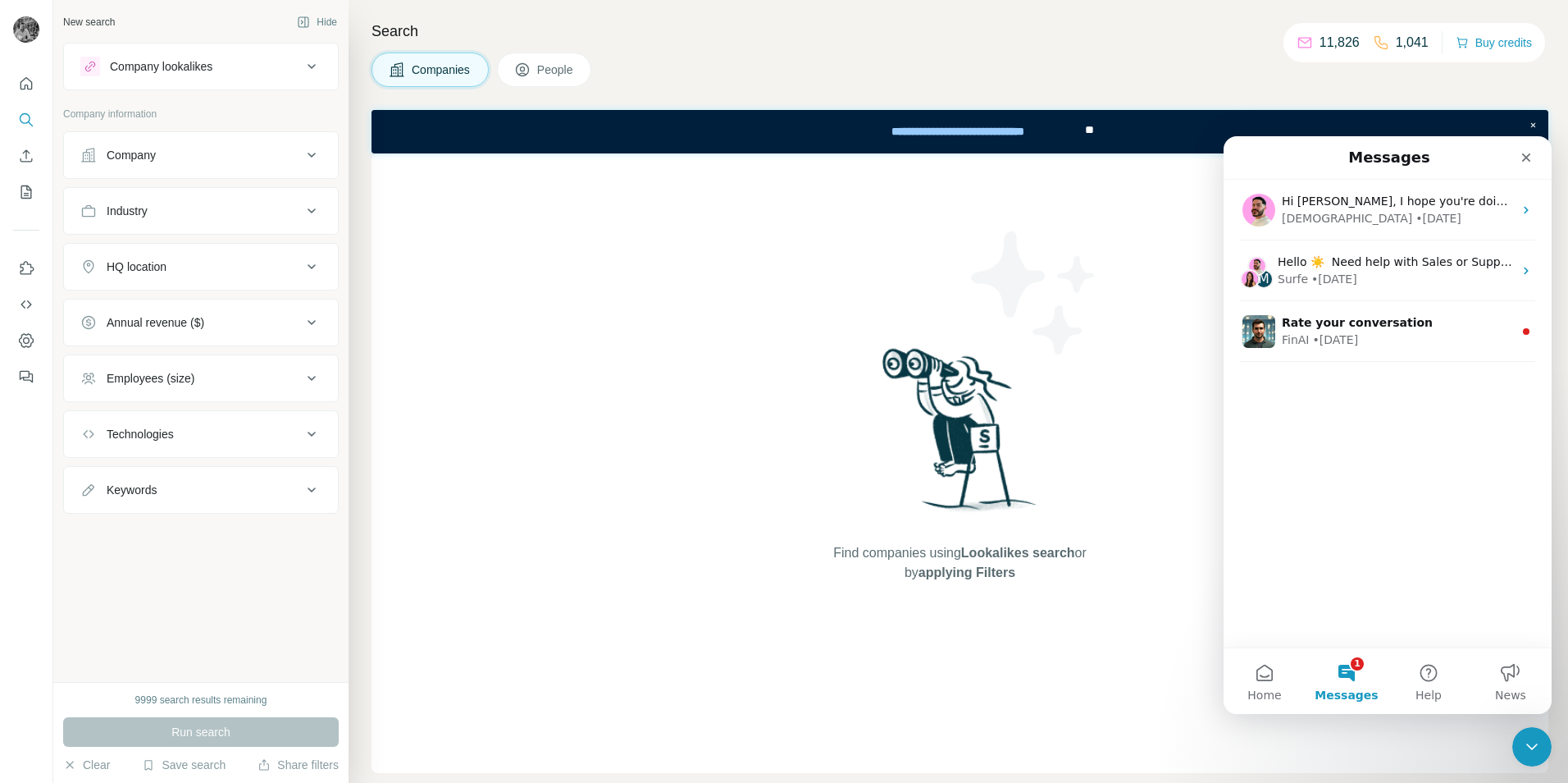
click at [293, 161] on div "Company" at bounding box center [191, 154] width 222 height 17
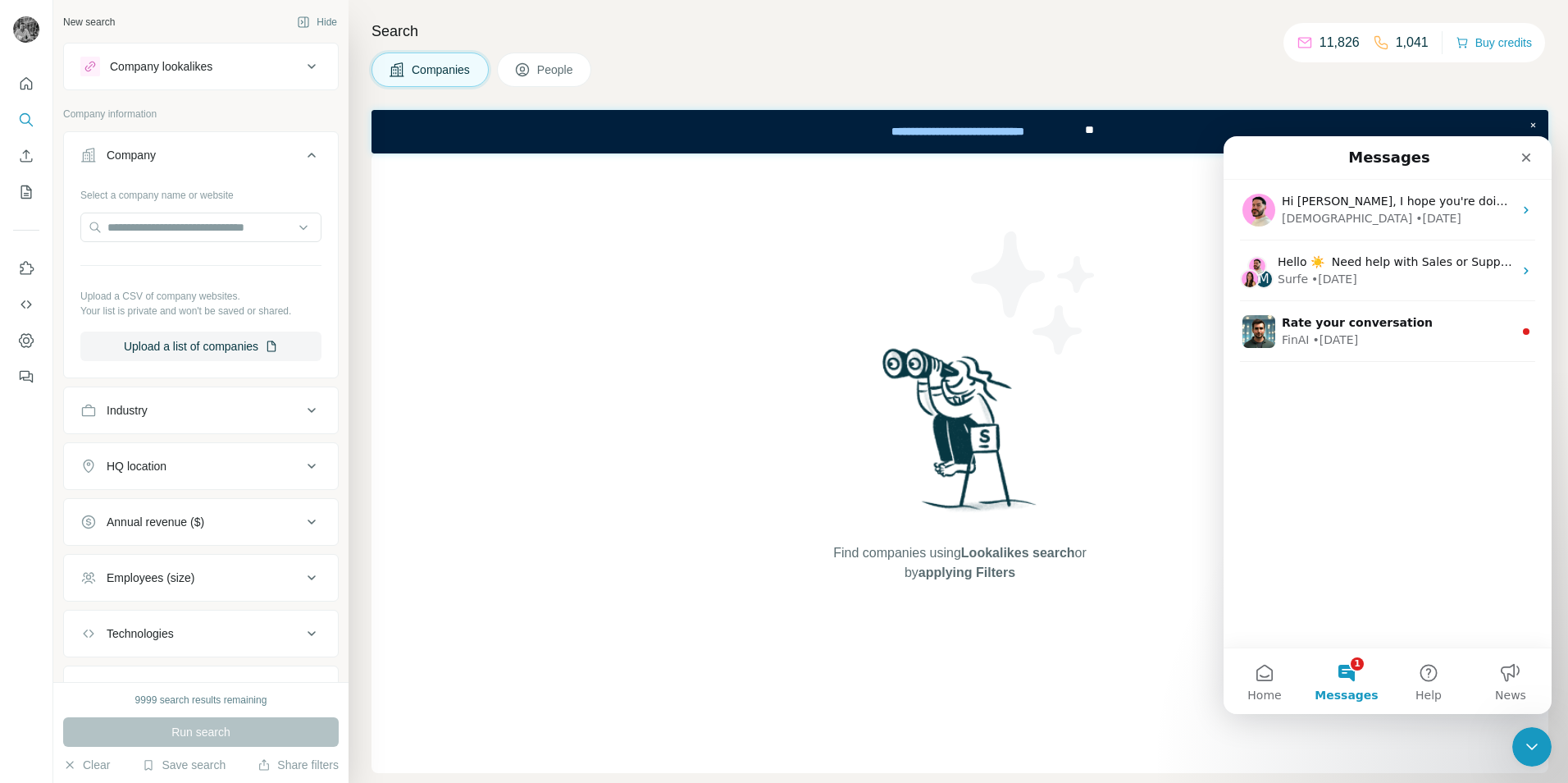
click at [302, 161] on icon at bounding box center [312, 155] width 20 height 20
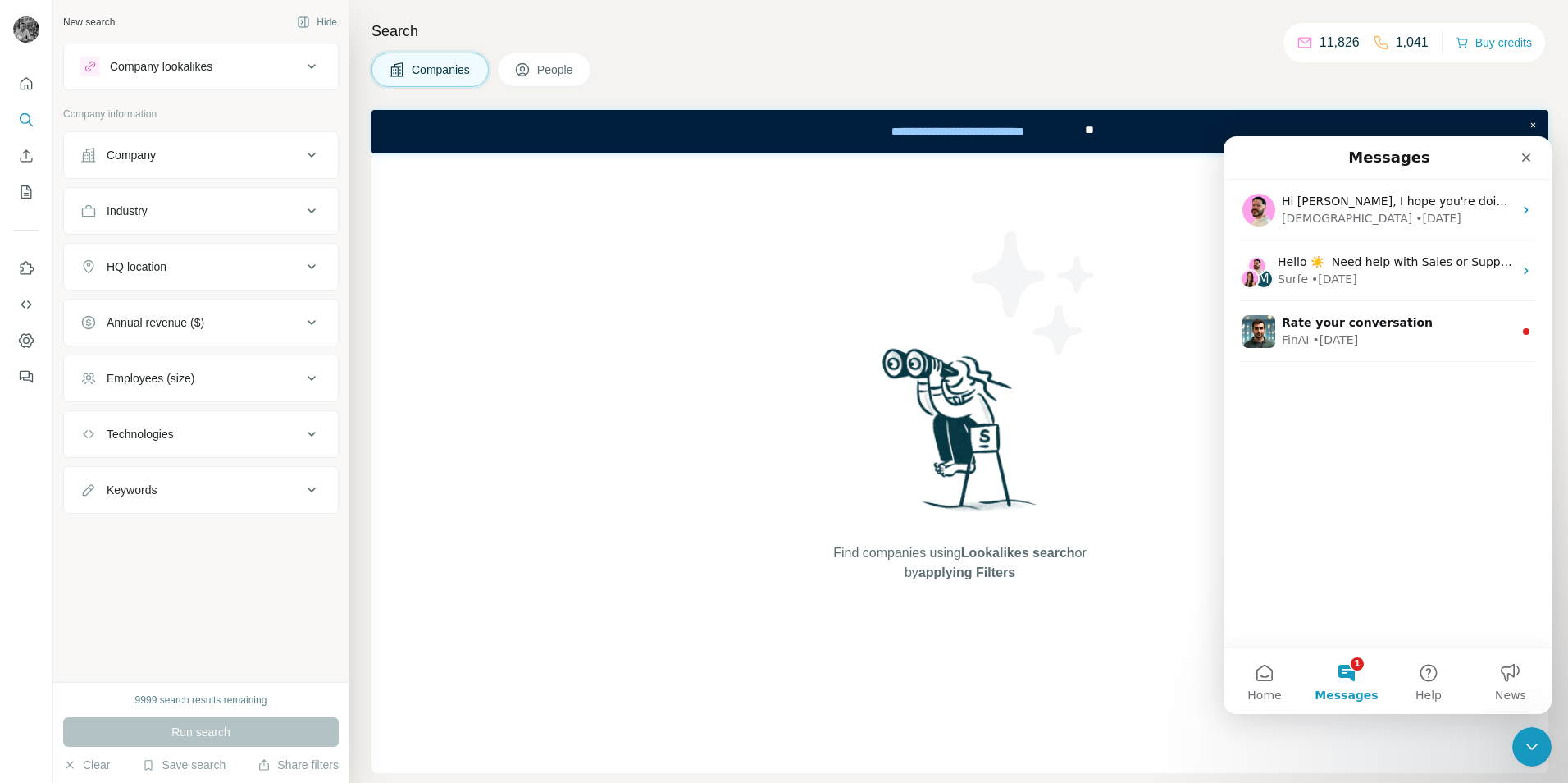
click at [99, 22] on div "New search" at bounding box center [89, 22] width 51 height 15
click at [1005, 56] on div "Companies People" at bounding box center [961, 69] width 1177 height 35
